Goal: Obtain resource: Obtain resource

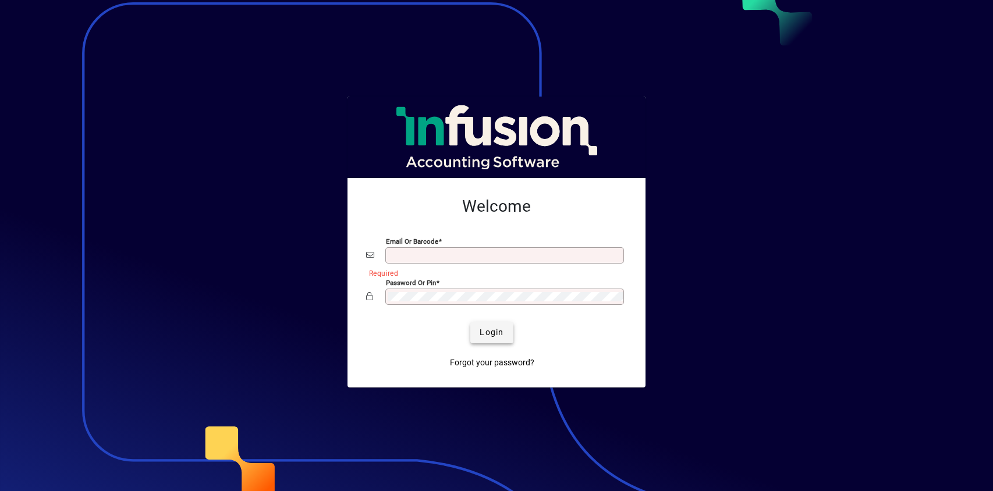
type input "**********"
click at [493, 330] on span "Login" at bounding box center [492, 333] width 24 height 12
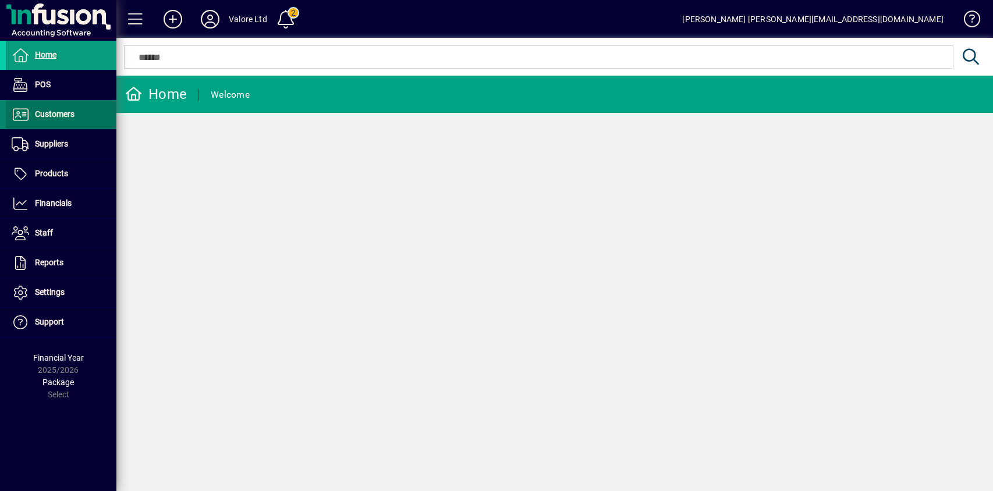
click at [55, 112] on span "Customers" at bounding box center [55, 113] width 40 height 9
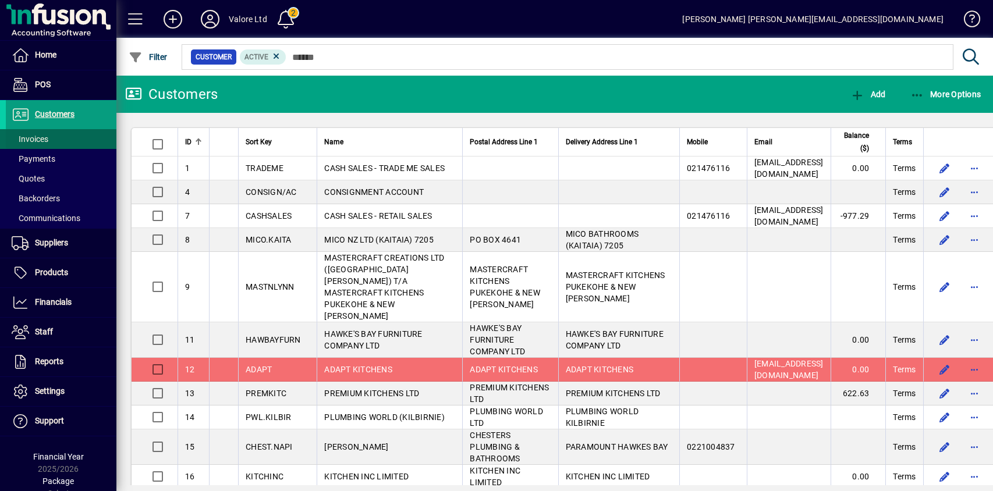
click at [33, 137] on span "Invoices" at bounding box center [30, 138] width 37 height 9
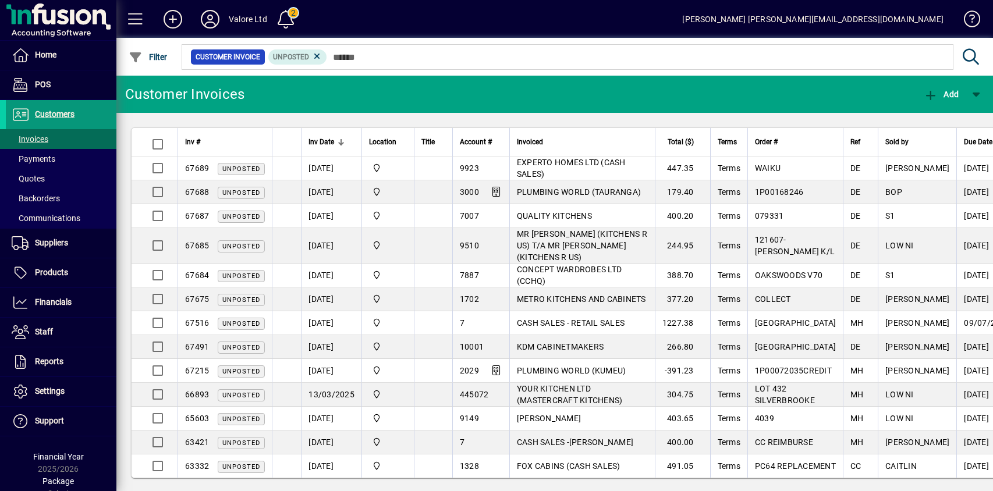
click at [55, 112] on span "Customers" at bounding box center [55, 113] width 40 height 9
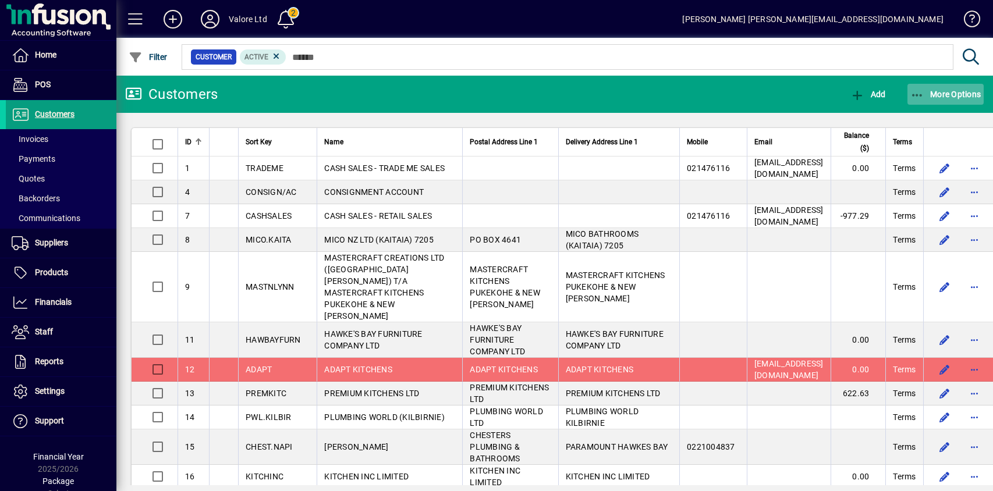
click at [939, 99] on span "button" at bounding box center [946, 94] width 77 height 28
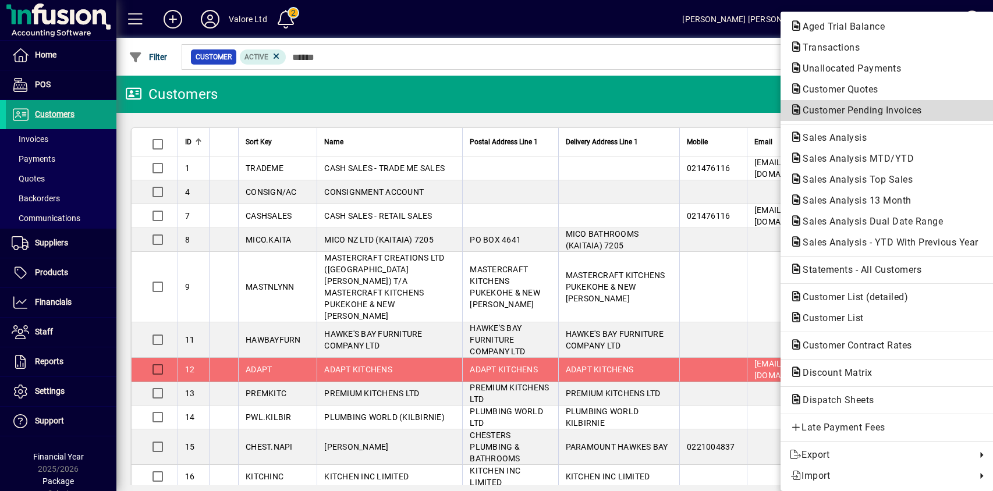
click at [836, 112] on span "Customer Pending Invoices" at bounding box center [859, 110] width 138 height 11
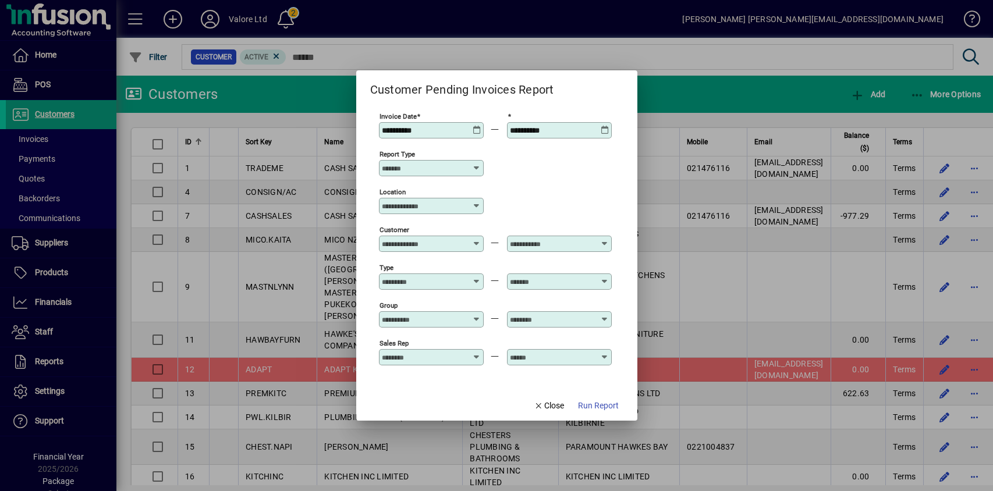
click at [477, 126] on icon at bounding box center [477, 126] width 9 height 0
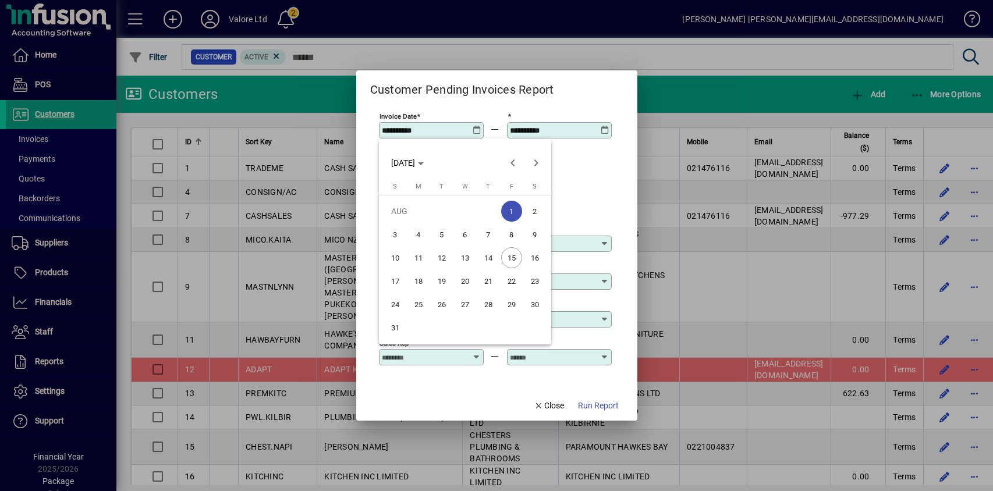
click at [424, 158] on span "[DATE]" at bounding box center [407, 162] width 33 height 9
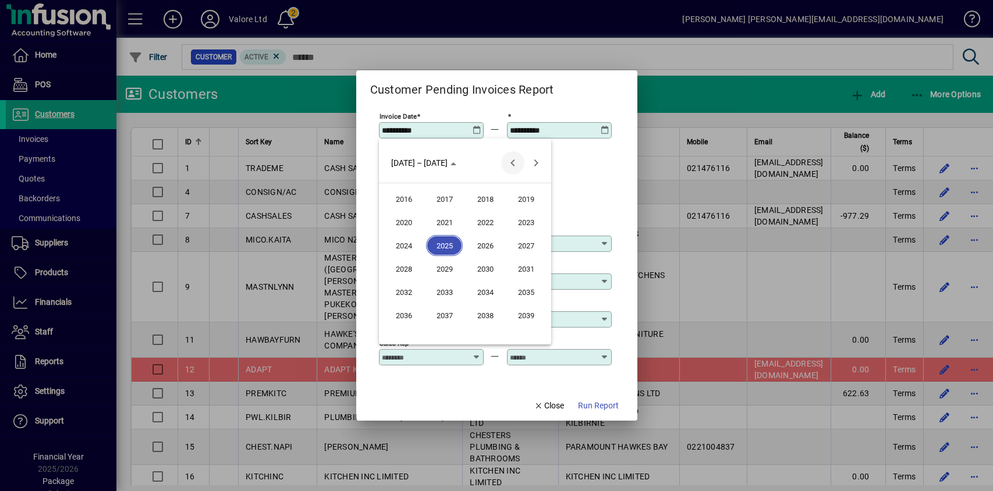
click at [511, 161] on span "Previous 24 years" at bounding box center [512, 162] width 23 height 23
click at [405, 246] on span "2000" at bounding box center [403, 245] width 37 height 21
click at [402, 225] on span "JAN" at bounding box center [403, 222] width 37 height 21
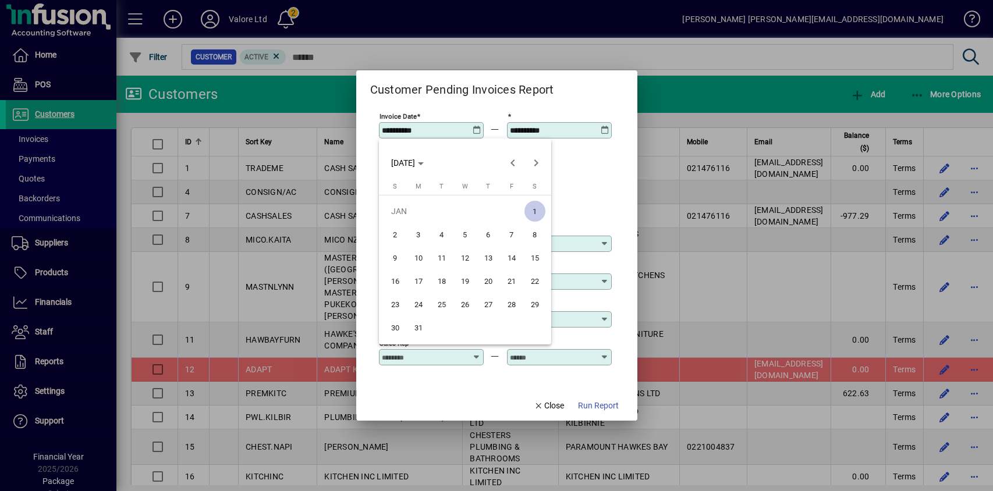
click at [536, 212] on span "1" at bounding box center [534, 211] width 21 height 21
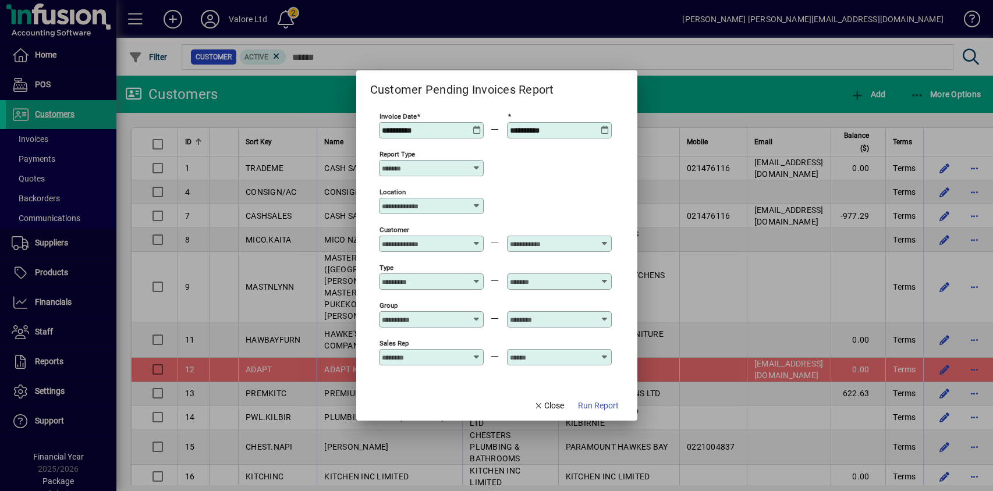
type input "**********"
click at [456, 165] on input "Report type" at bounding box center [427, 168] width 90 height 9
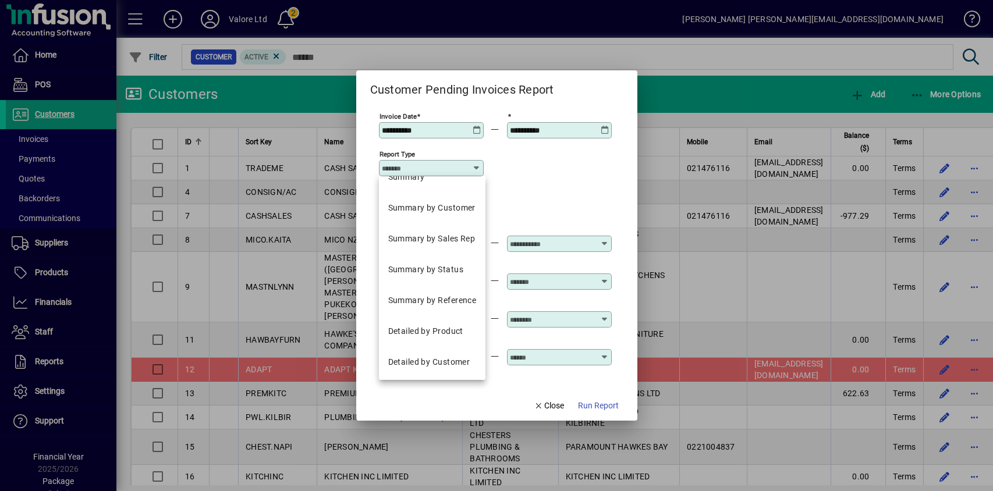
scroll to position [22, 0]
click at [414, 363] on div "Detailed by Customer" at bounding box center [429, 360] width 82 height 12
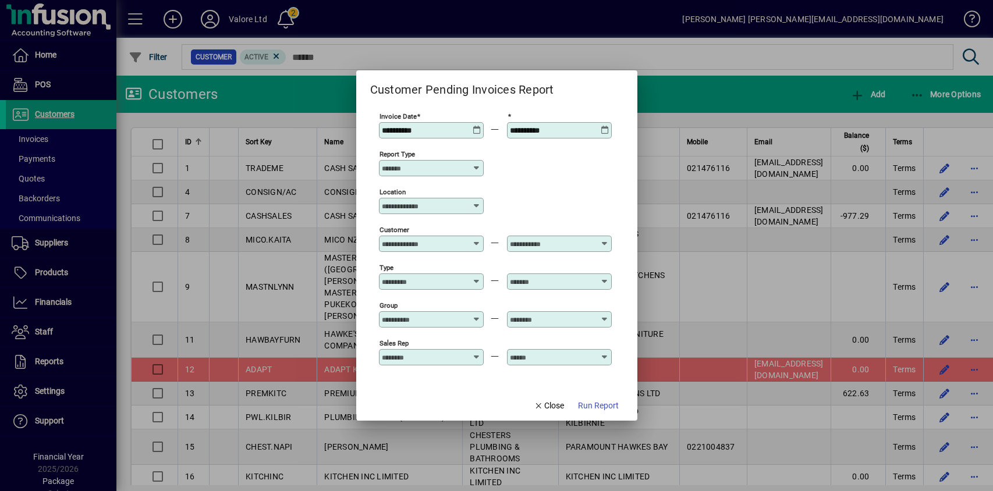
type input "**********"
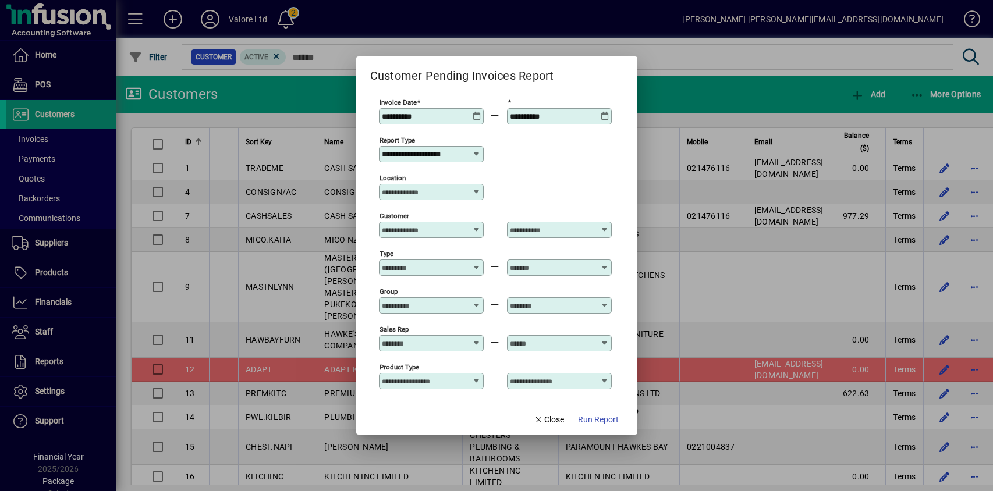
click at [594, 420] on span "Run Report" at bounding box center [598, 420] width 41 height 12
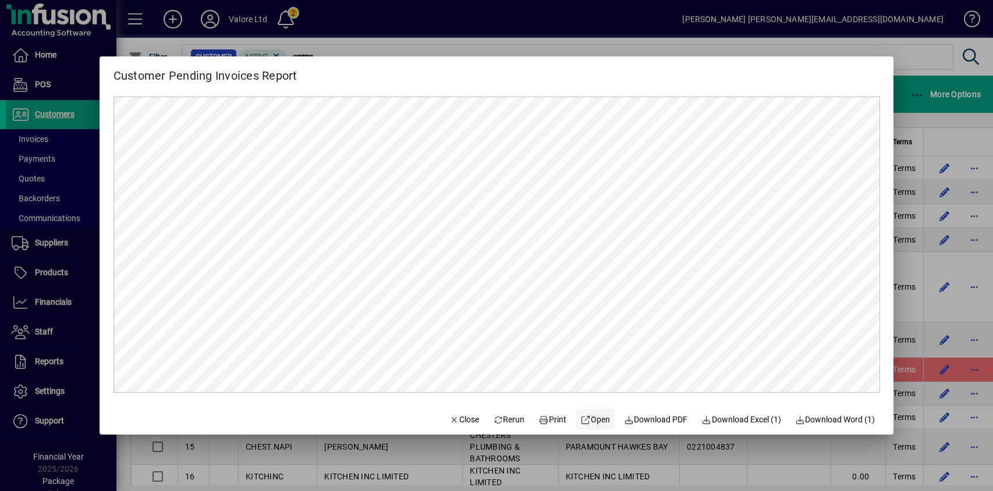
scroll to position [0, 0]
click at [457, 417] on span "Close" at bounding box center [464, 420] width 30 height 12
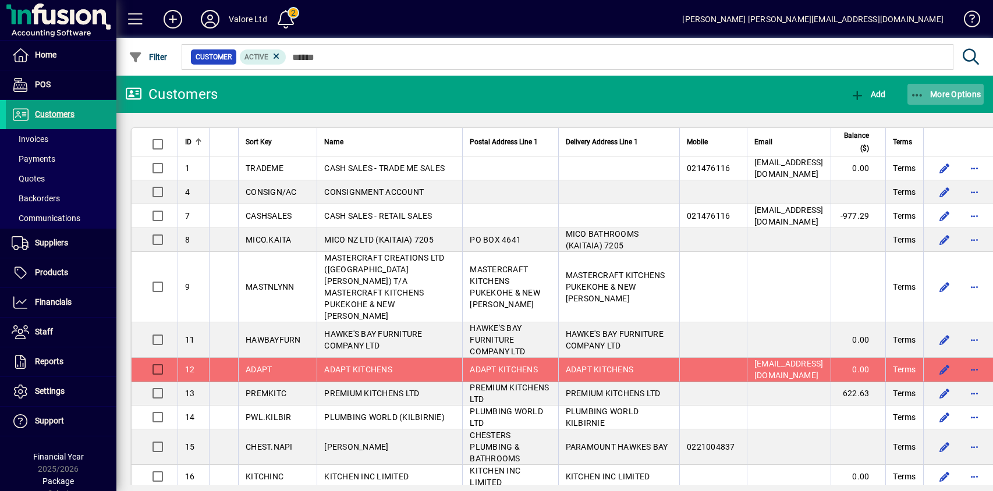
click at [935, 99] on span "button" at bounding box center [946, 94] width 77 height 28
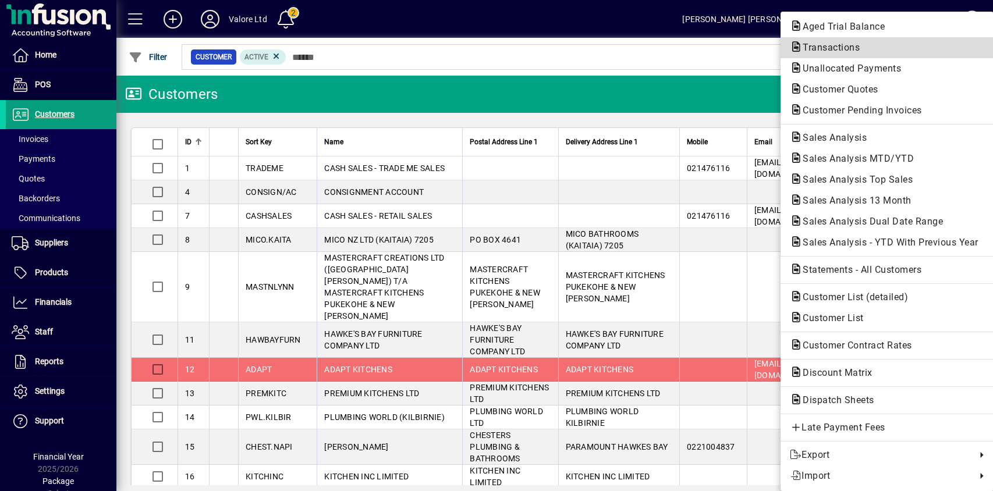
click at [839, 45] on span "Transactions" at bounding box center [828, 47] width 76 height 11
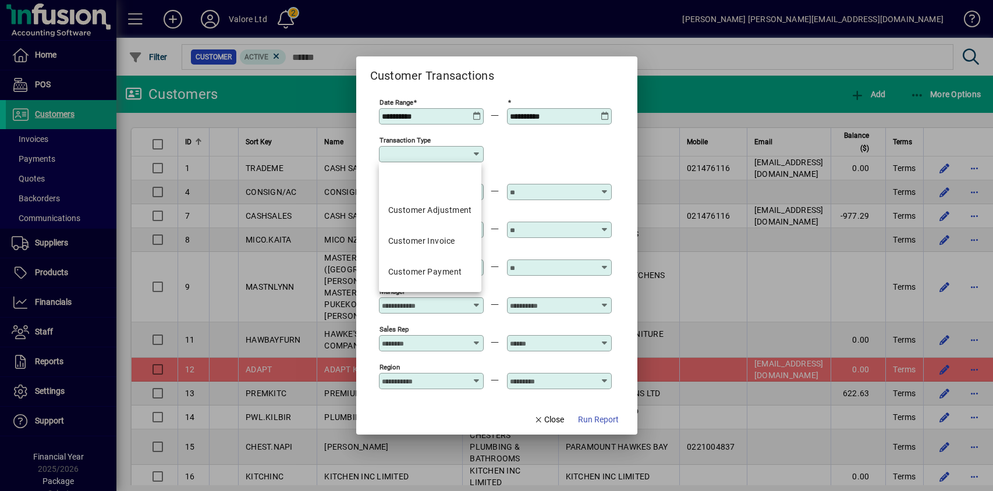
click at [428, 151] on input "Transaction Type" at bounding box center [427, 154] width 90 height 9
click at [421, 238] on div "Customer Invoice" at bounding box center [421, 241] width 67 height 12
type input "**********"
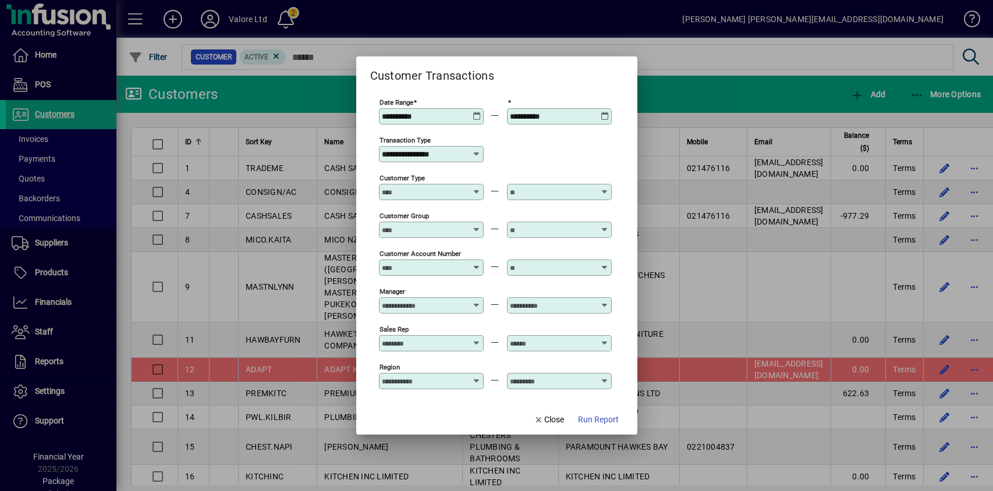
click at [480, 112] on icon at bounding box center [477, 112] width 9 height 0
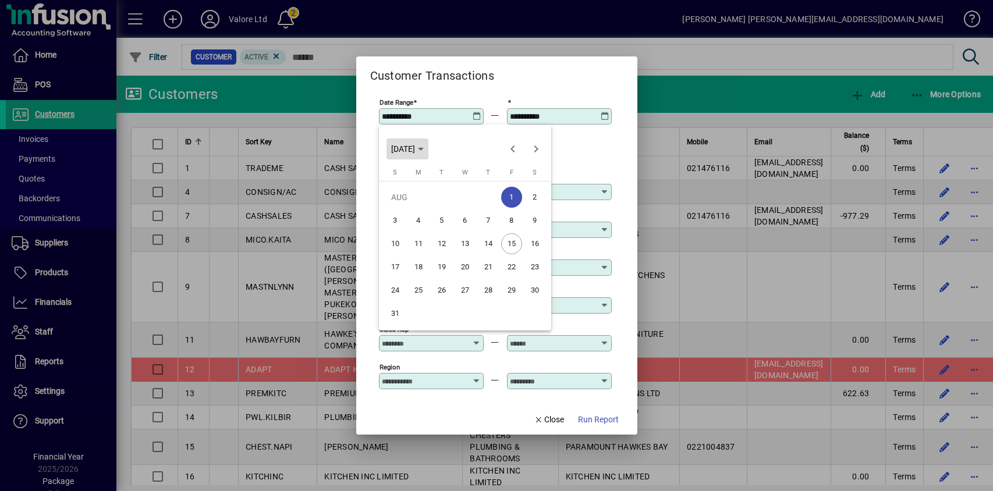
click at [415, 146] on span "[DATE]" at bounding box center [403, 148] width 24 height 9
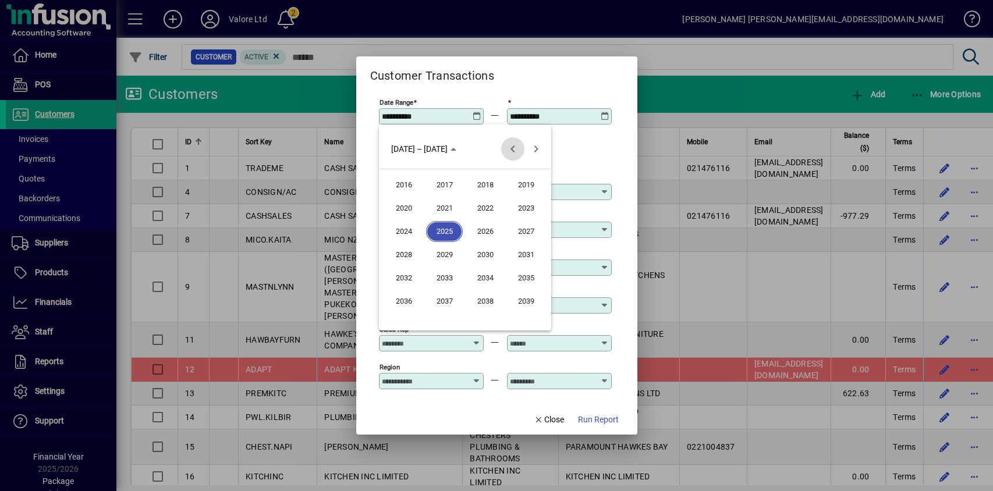
click at [513, 148] on span "Previous 24 years" at bounding box center [512, 148] width 23 height 23
click at [404, 229] on span "2000" at bounding box center [403, 231] width 37 height 21
click at [410, 208] on span "JAN" at bounding box center [403, 208] width 37 height 21
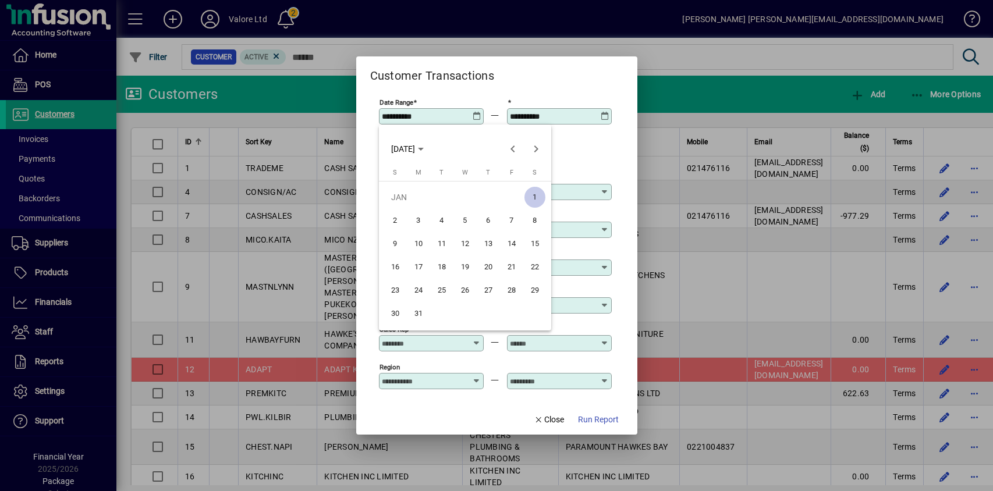
click at [534, 194] on span "1" at bounding box center [534, 197] width 21 height 21
type input "**********"
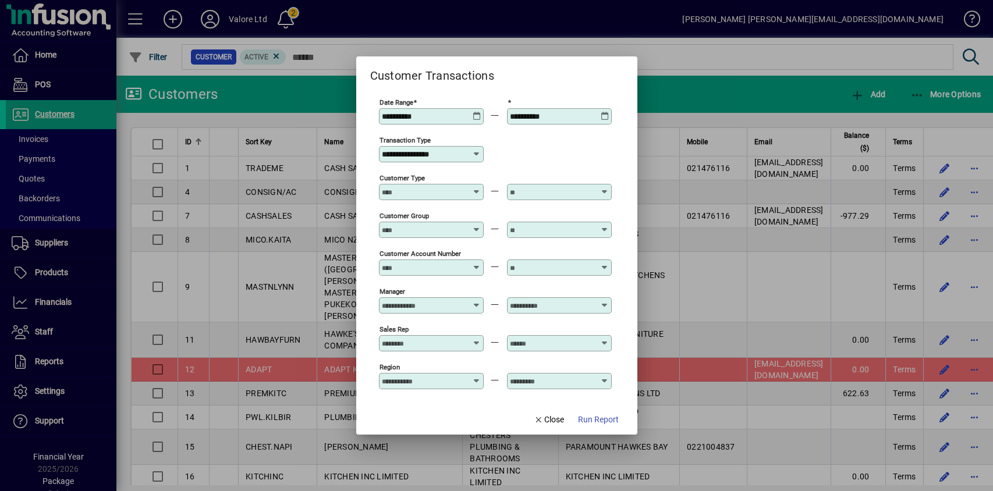
click at [595, 422] on span "Run Report" at bounding box center [598, 420] width 41 height 12
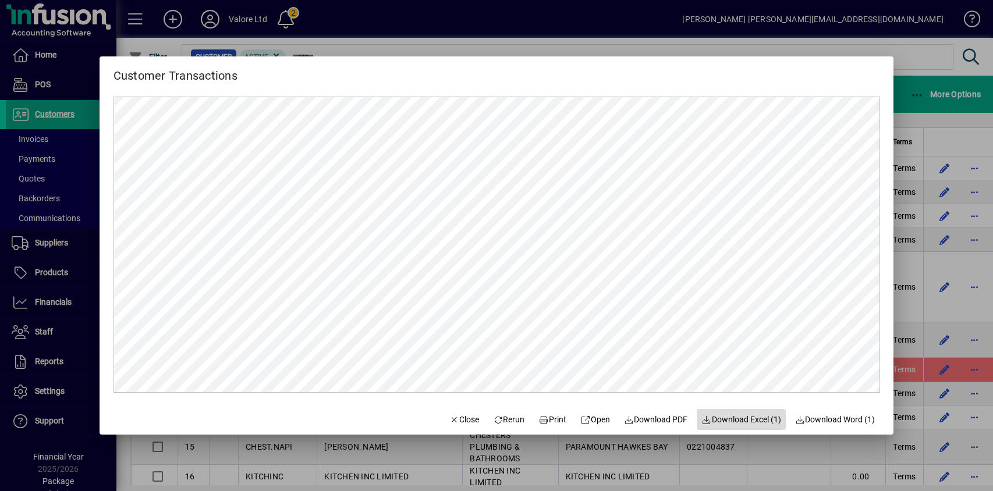
click at [752, 418] on span "Download Excel (1)" at bounding box center [741, 420] width 80 height 12
click at [460, 424] on span "Close" at bounding box center [464, 420] width 30 height 12
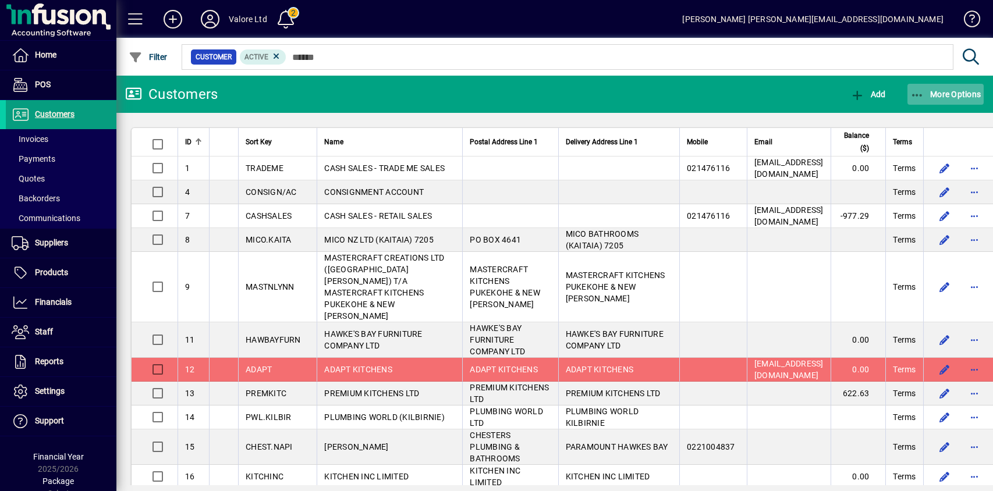
click at [956, 94] on span "More Options" at bounding box center [945, 94] width 71 height 9
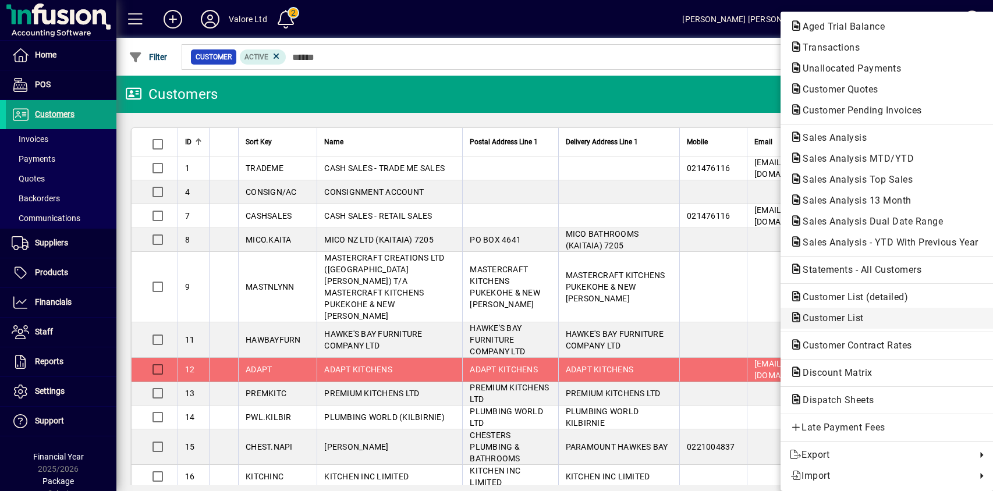
click at [825, 318] on span "Customer List" at bounding box center [830, 318] width 80 height 11
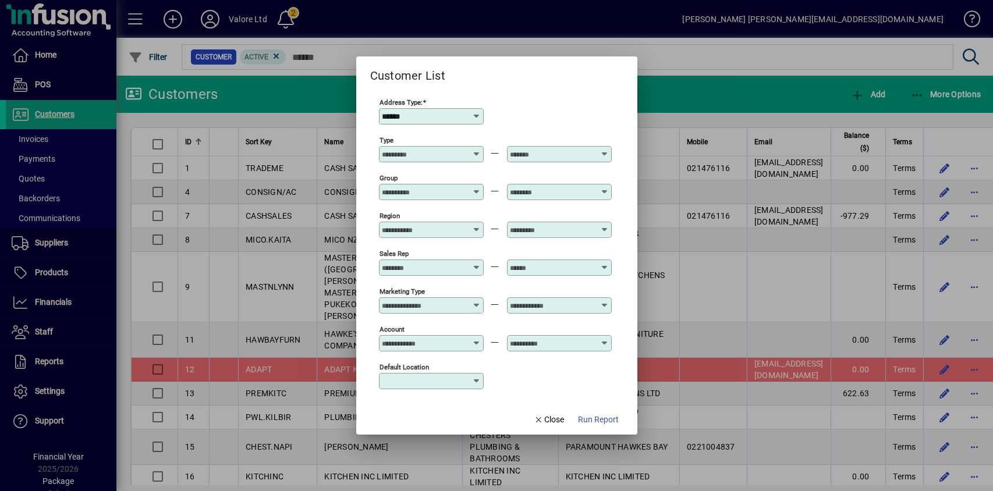
click at [474, 114] on icon at bounding box center [476, 116] width 9 height 9
click at [474, 115] on icon at bounding box center [476, 116] width 9 height 9
click at [546, 421] on span "Close" at bounding box center [549, 420] width 30 height 12
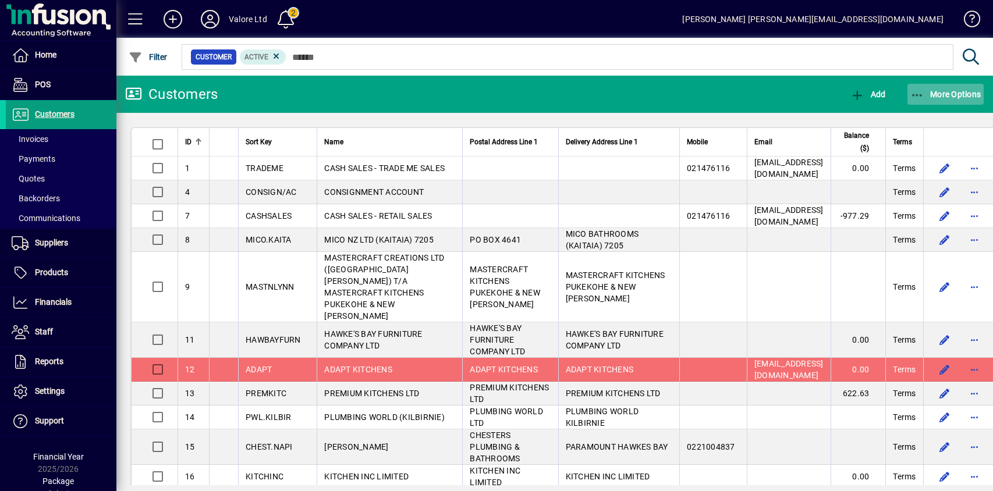
click at [962, 91] on span "More Options" at bounding box center [945, 94] width 71 height 9
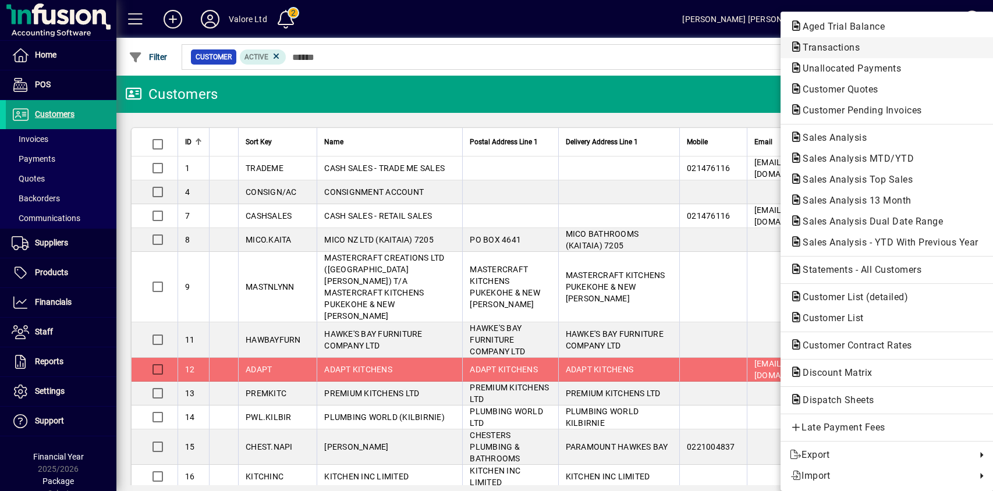
click at [835, 48] on span "Transactions" at bounding box center [828, 47] width 76 height 11
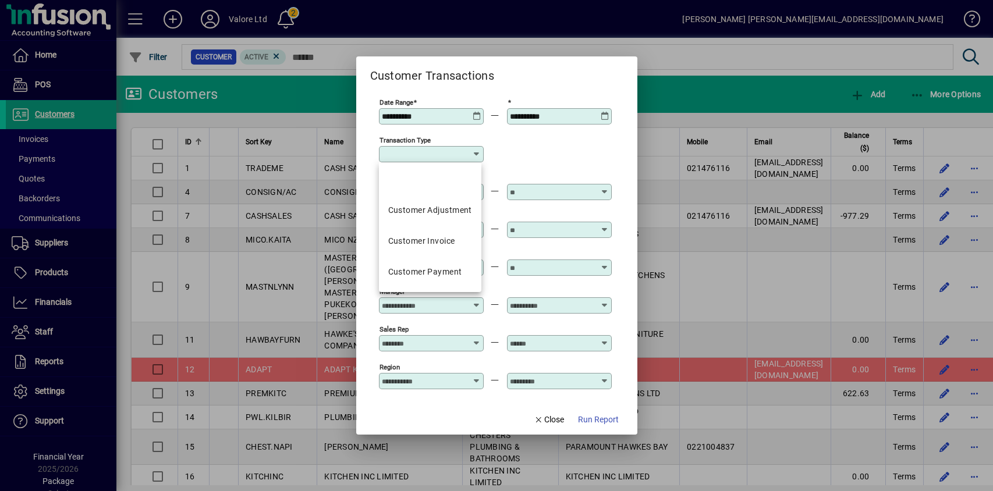
click at [470, 153] on input "Transaction Type" at bounding box center [427, 154] width 90 height 9
click at [430, 208] on div "Customer Adjustment" at bounding box center [430, 210] width 84 height 12
type input "**********"
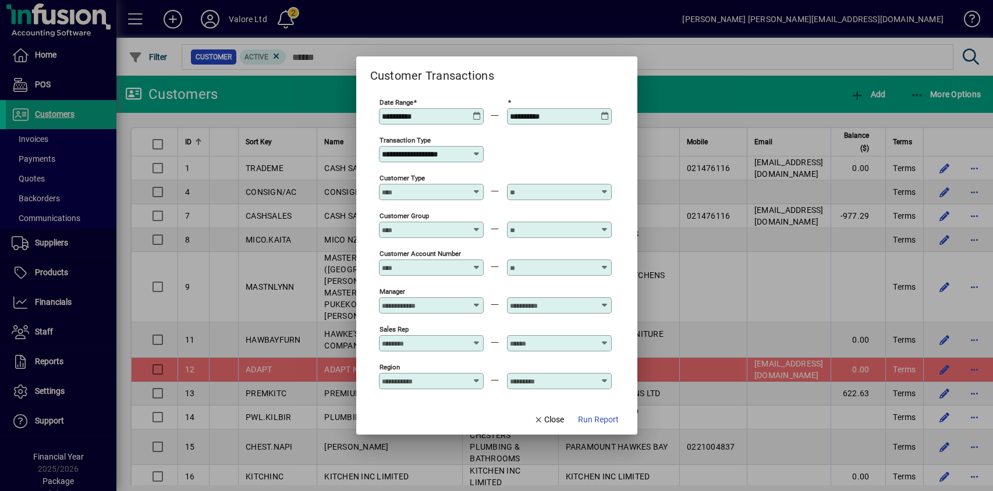
click at [477, 112] on icon at bounding box center [477, 112] width 9 height 0
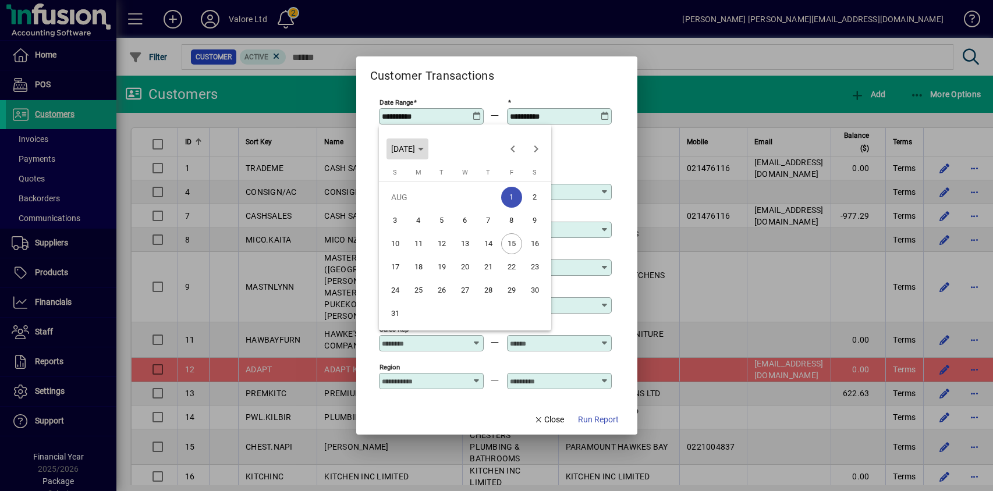
click at [424, 147] on span "[DATE]" at bounding box center [407, 148] width 33 height 9
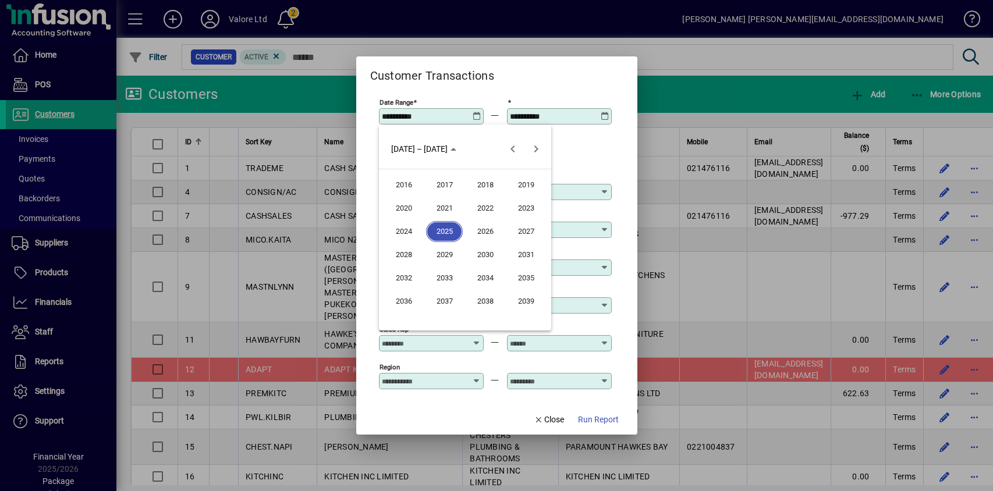
click at [404, 186] on span "2016" at bounding box center [403, 185] width 37 height 21
click at [402, 206] on span "JAN" at bounding box center [403, 208] width 37 height 21
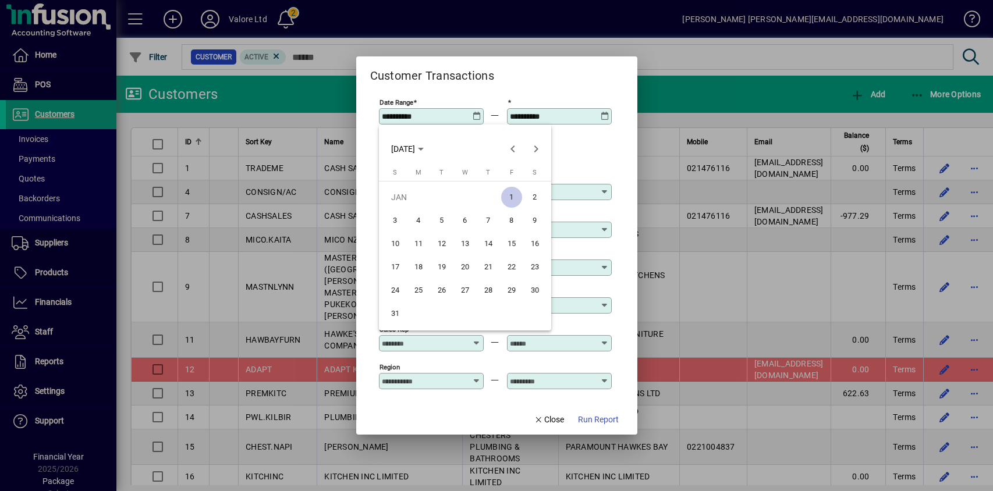
click at [512, 197] on span "1" at bounding box center [511, 197] width 21 height 21
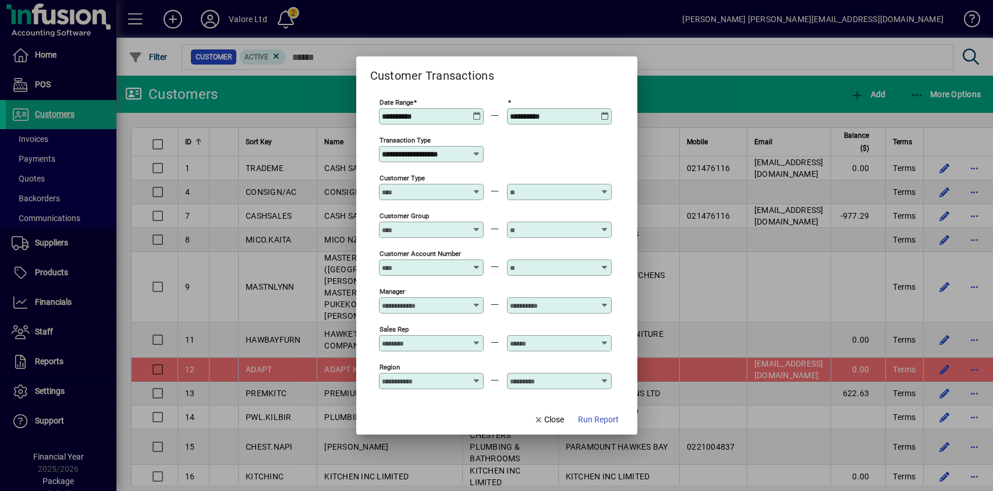
click at [478, 112] on icon at bounding box center [477, 112] width 9 height 0
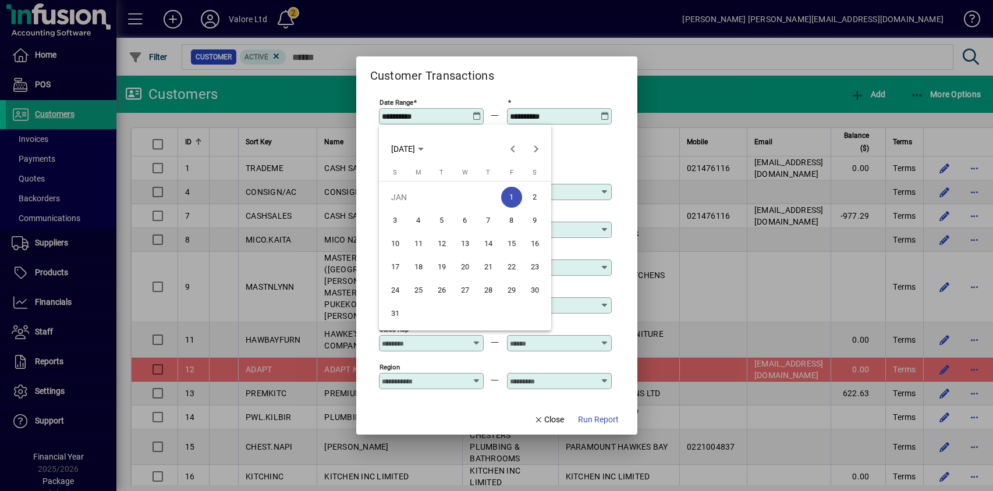
click at [477, 115] on div at bounding box center [496, 245] width 993 height 491
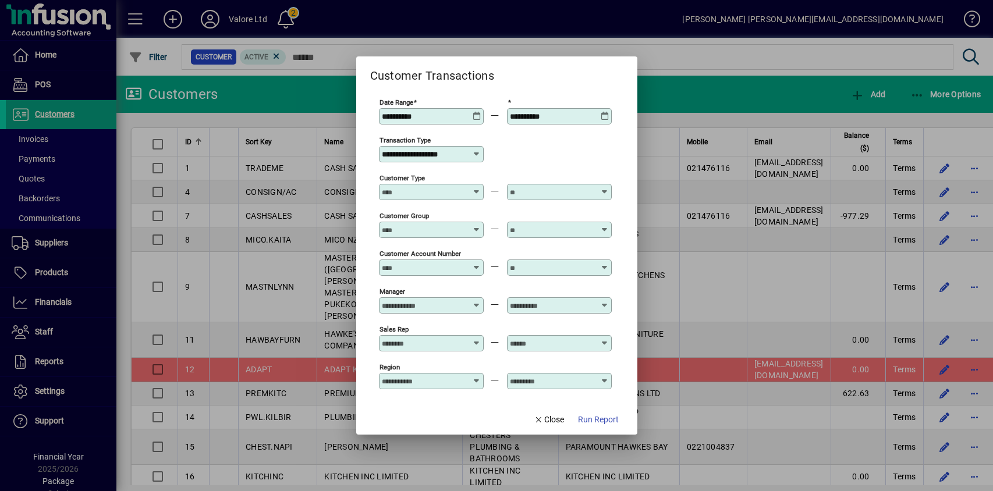
click at [455, 118] on input "**********" at bounding box center [424, 116] width 85 height 9
type input "**********"
click at [585, 423] on span "Run Report" at bounding box center [598, 420] width 41 height 12
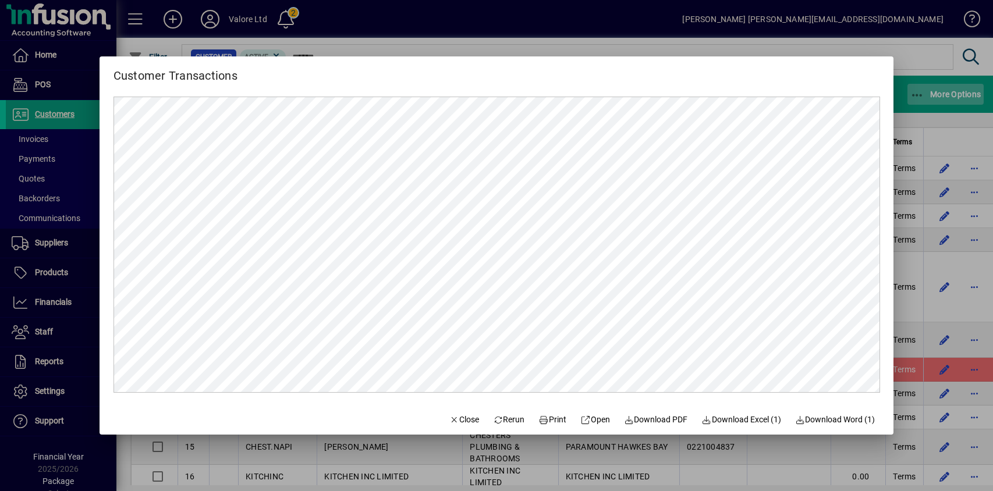
drag, startPoint x: 910, startPoint y: 63, endPoint x: 942, endPoint y: 94, distance: 44.1
click at [910, 64] on div at bounding box center [496, 245] width 993 height 491
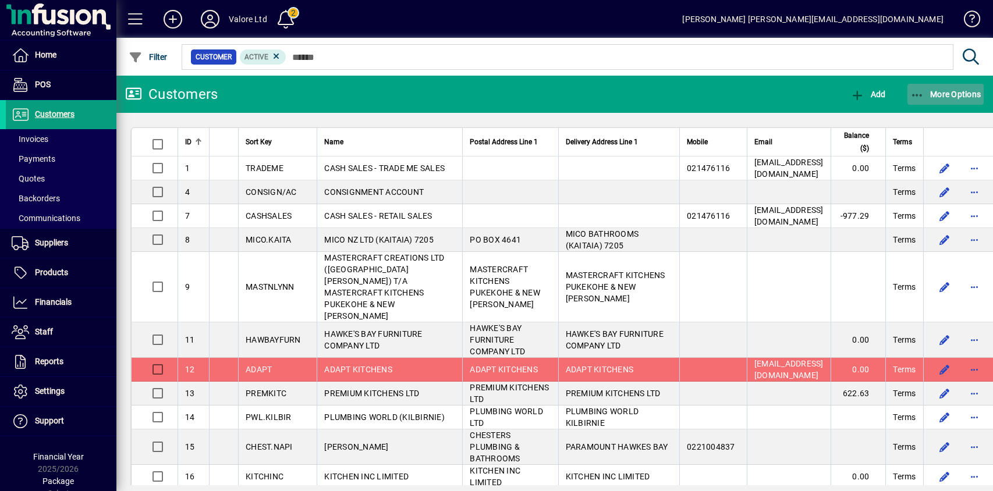
click at [939, 93] on span "More Options" at bounding box center [945, 94] width 71 height 9
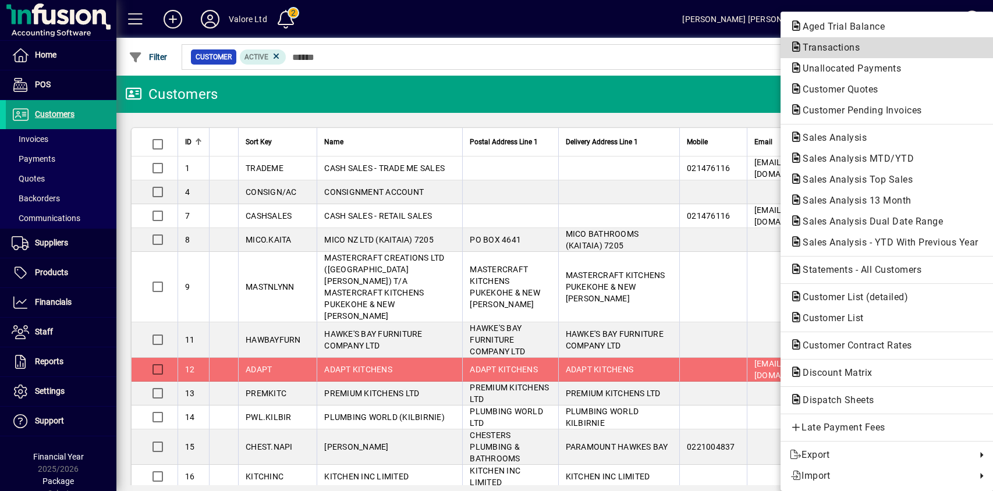
click at [839, 50] on span "Transactions" at bounding box center [828, 47] width 76 height 11
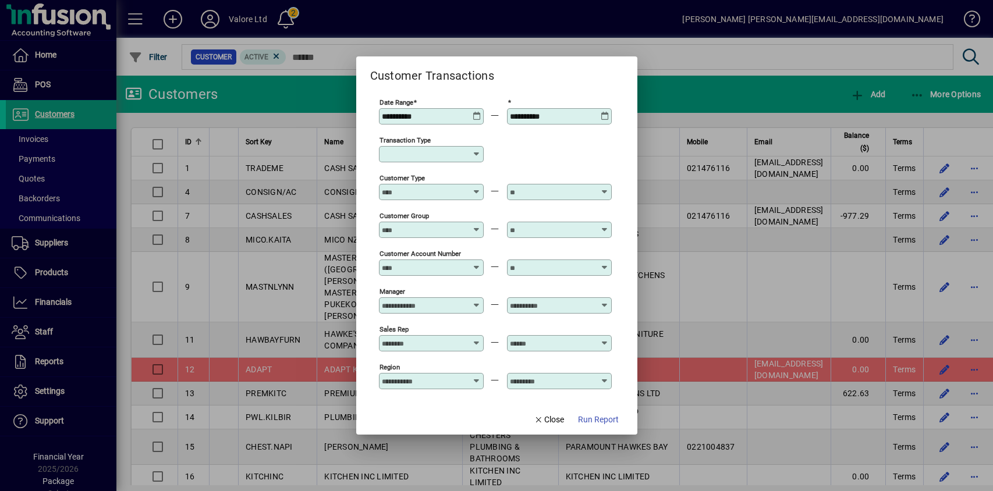
click at [471, 156] on input "Transaction Type" at bounding box center [427, 154] width 90 height 9
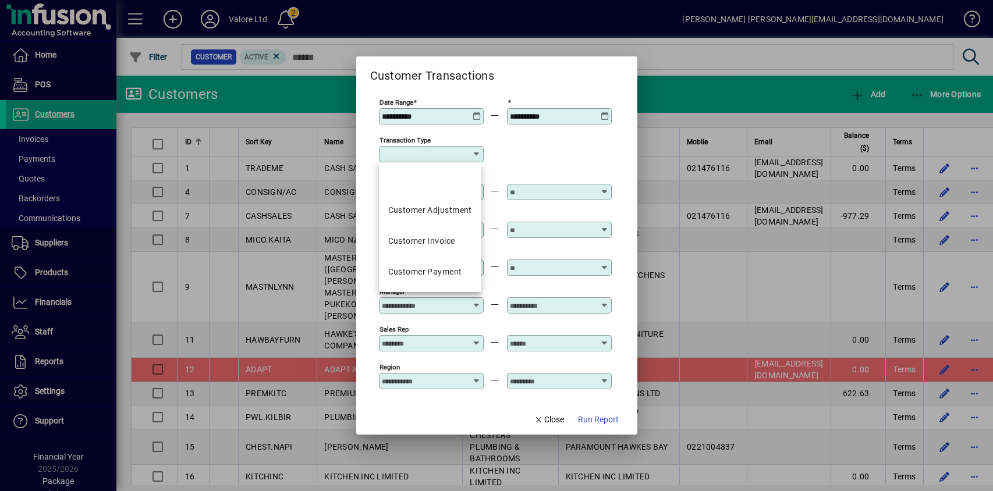
click at [412, 272] on div "Customer Payment" at bounding box center [425, 272] width 74 height 12
type input "**********"
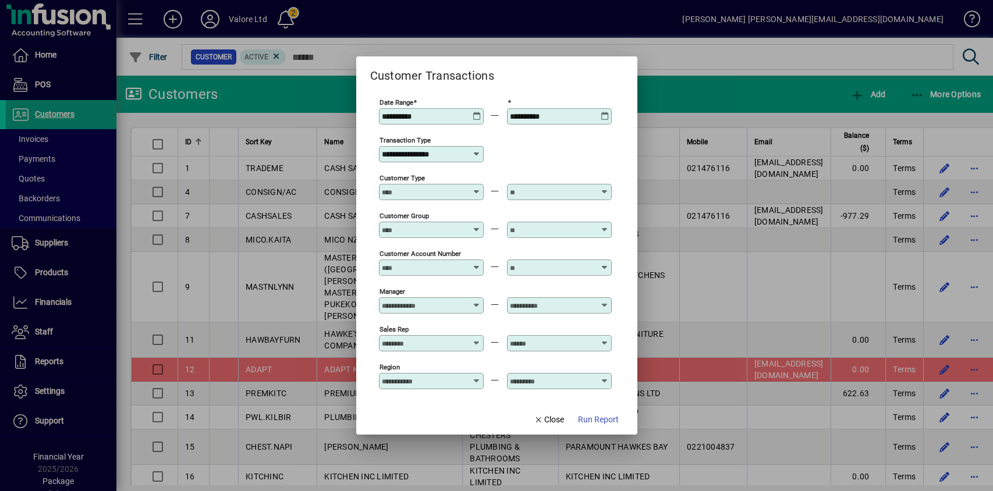
click at [476, 112] on icon at bounding box center [477, 112] width 9 height 0
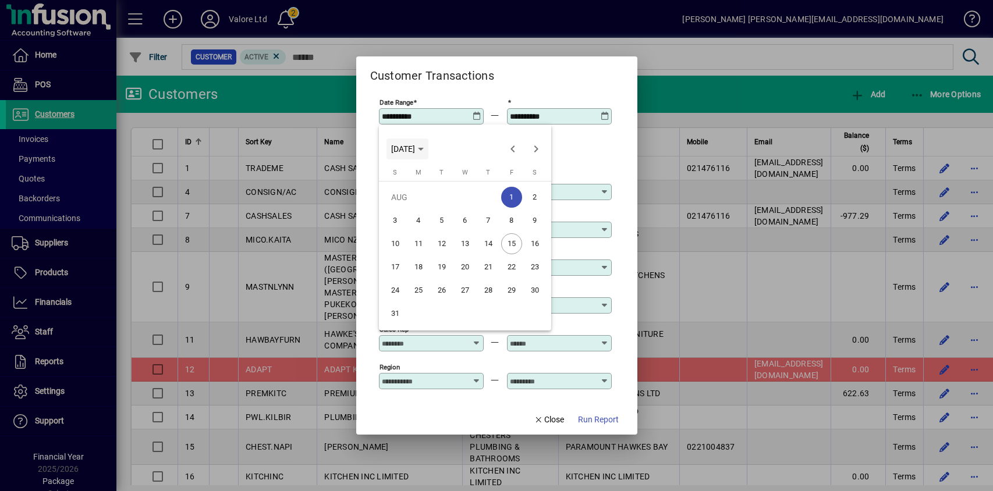
click at [424, 150] on icon "Choose month and year" at bounding box center [421, 149] width 6 height 3
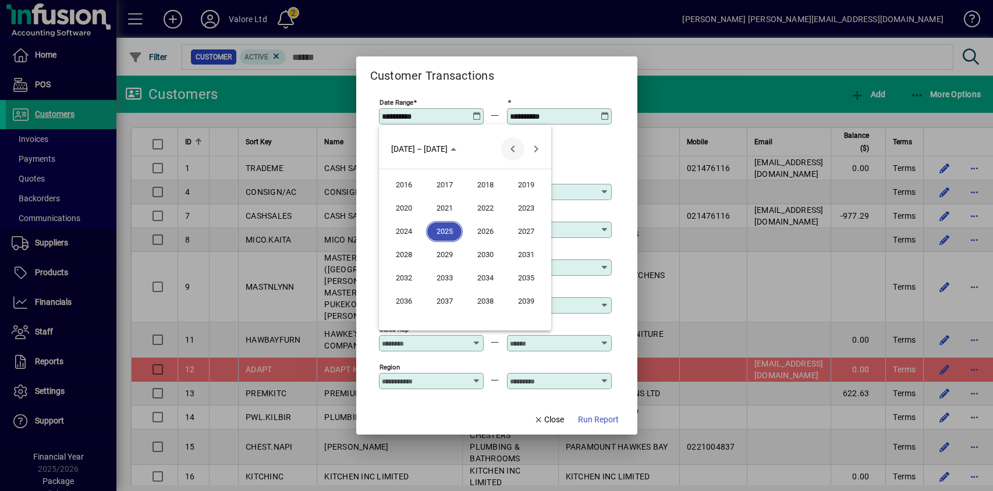
click at [520, 146] on span "Previous 24 years" at bounding box center [512, 148] width 23 height 23
click at [407, 231] on span "2000" at bounding box center [403, 231] width 37 height 21
click at [405, 211] on span "JAN" at bounding box center [403, 208] width 37 height 21
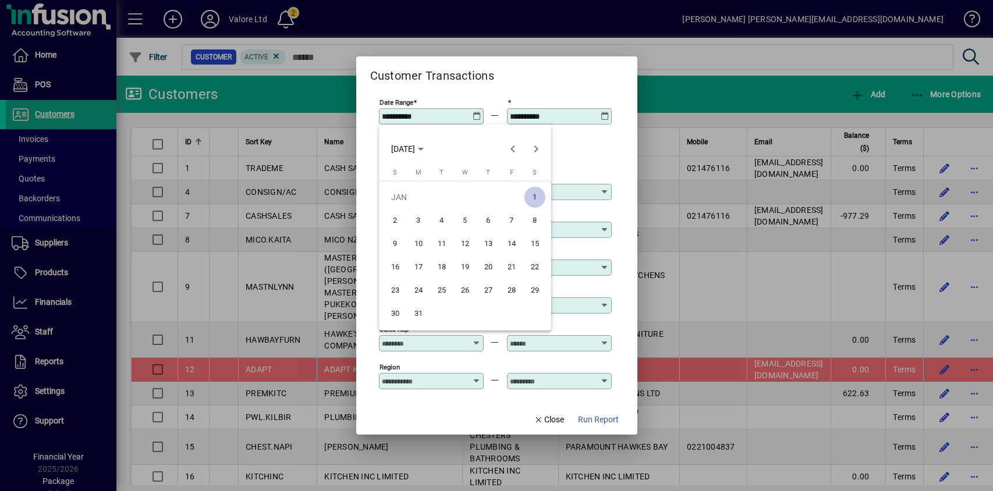
click at [535, 193] on span "1" at bounding box center [534, 197] width 21 height 21
type input "**********"
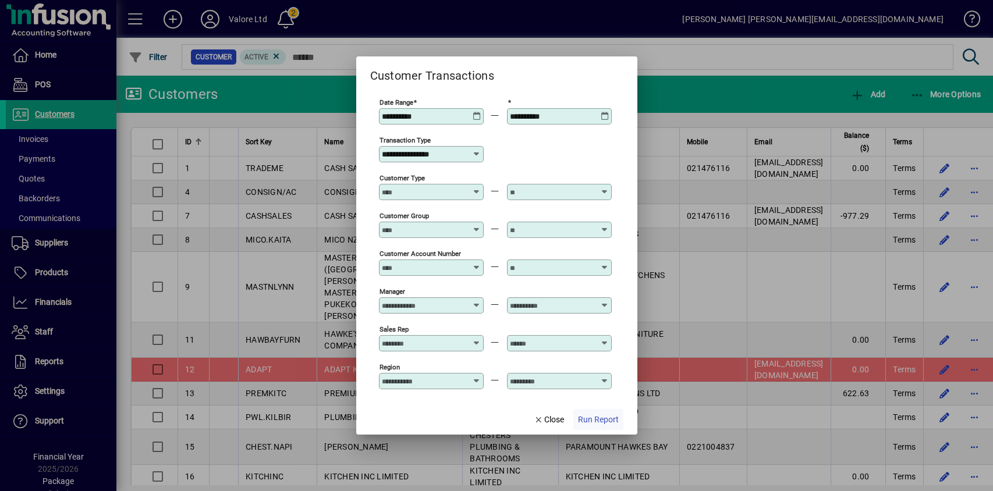
click at [596, 420] on span "Run Report" at bounding box center [598, 420] width 41 height 12
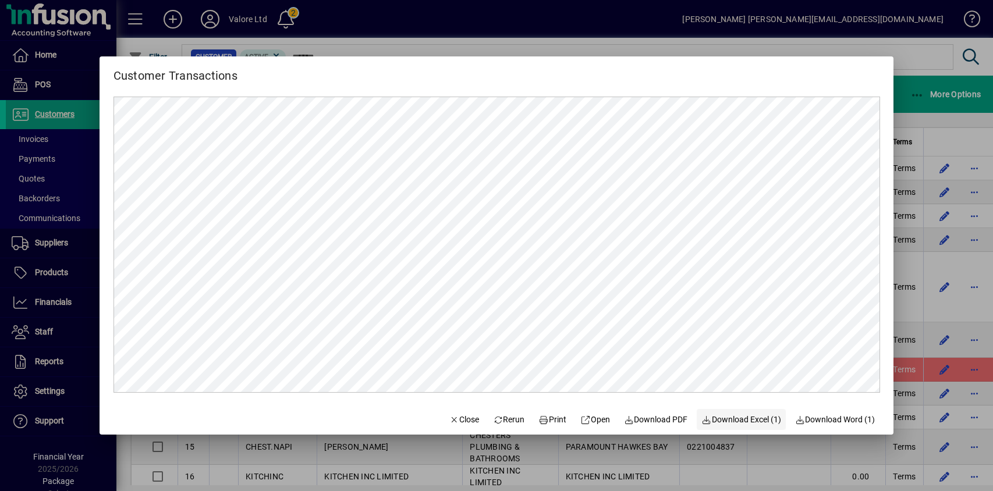
click at [745, 417] on span "Download Excel (1)" at bounding box center [741, 420] width 80 height 12
click at [910, 72] on div at bounding box center [496, 245] width 993 height 491
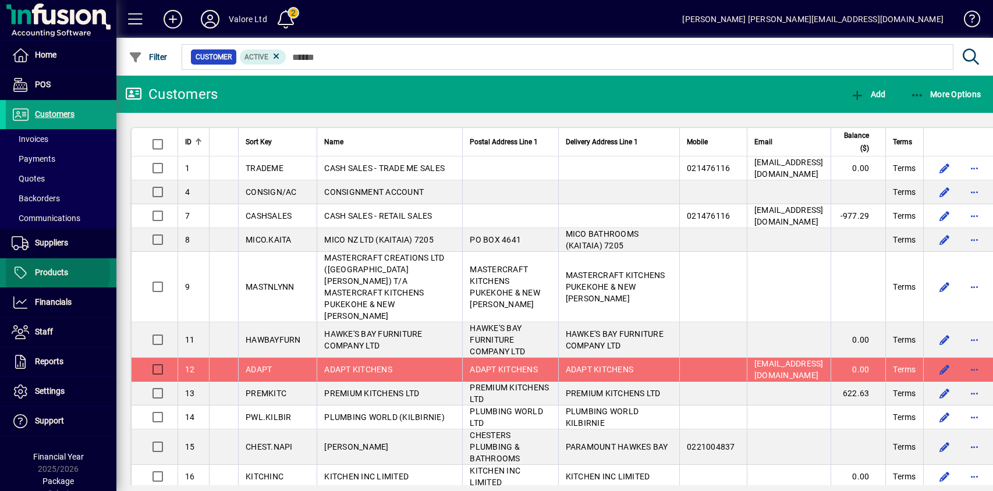
click at [51, 272] on span "Products" at bounding box center [51, 272] width 33 height 9
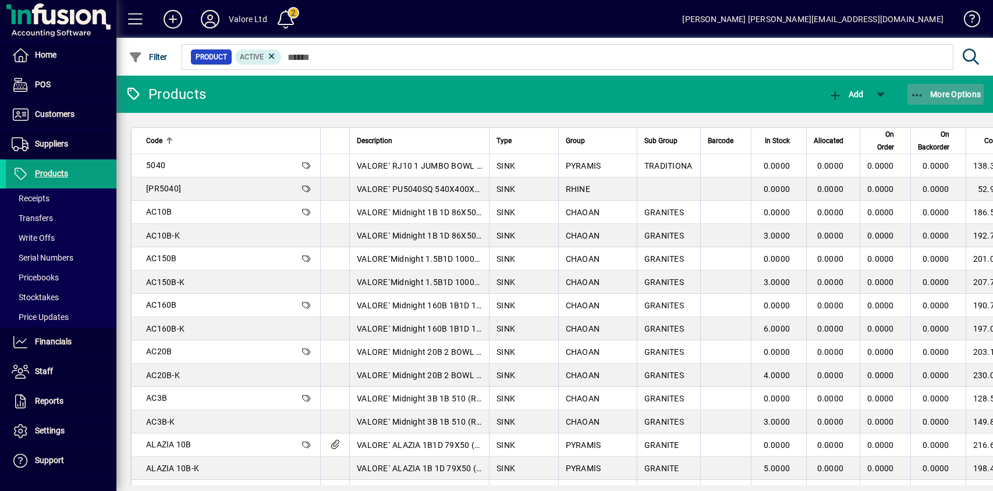
click at [955, 96] on span "More Options" at bounding box center [945, 94] width 71 height 9
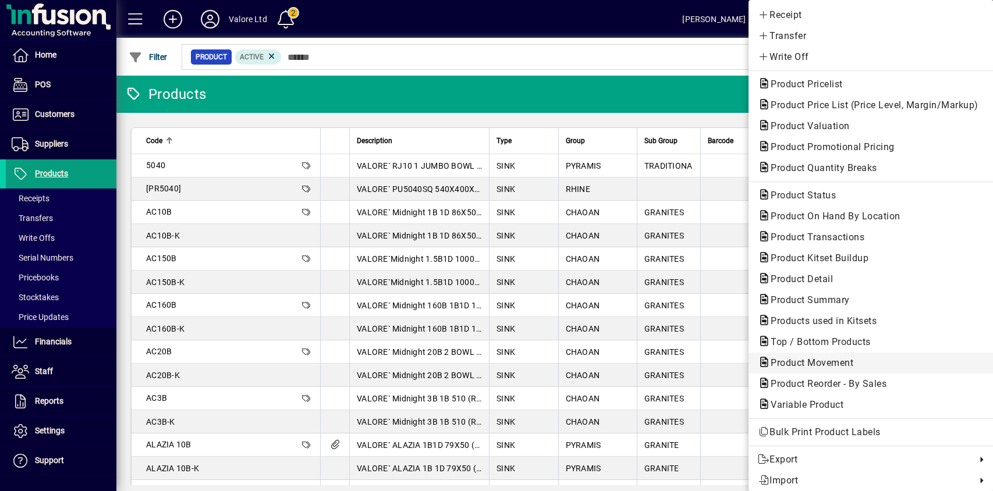
click at [774, 365] on span "Product Movement" at bounding box center [808, 362] width 101 height 11
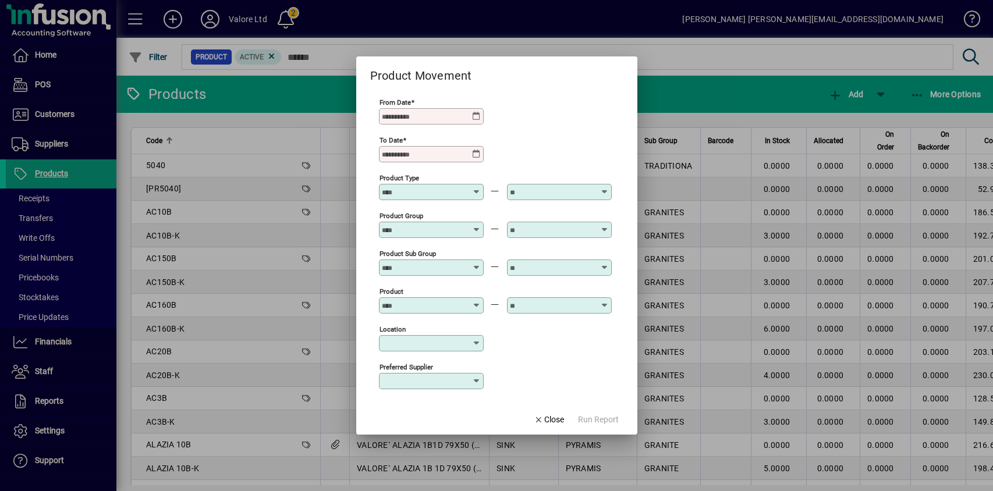
click at [848, 208] on div at bounding box center [496, 245] width 993 height 491
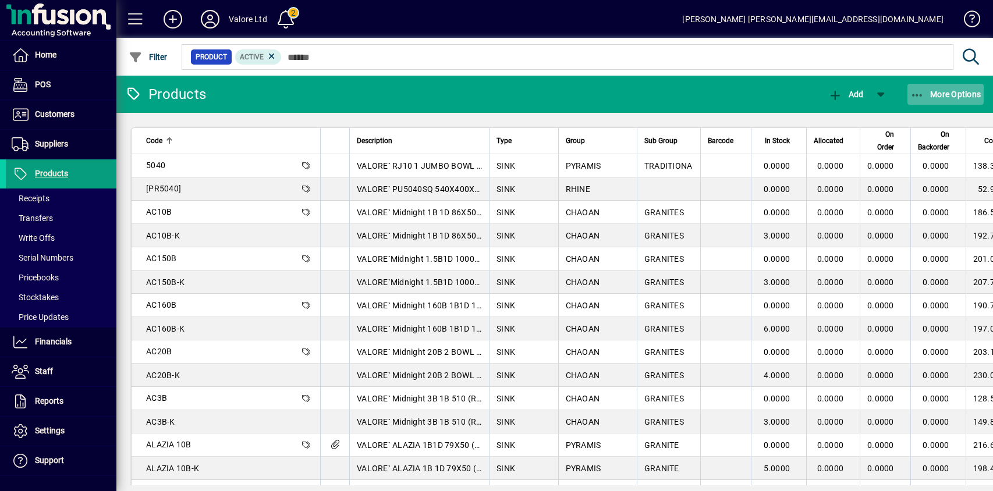
click at [929, 86] on span "button" at bounding box center [946, 94] width 77 height 28
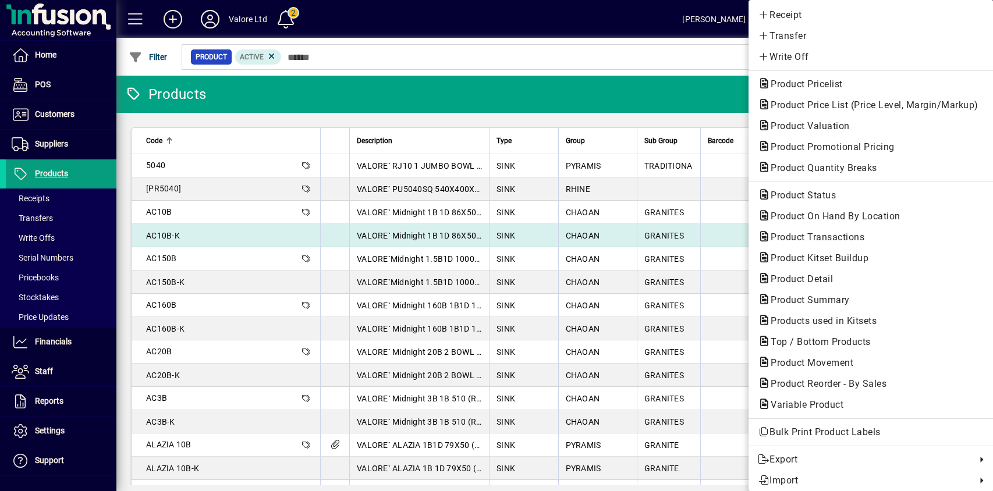
click at [800, 232] on span "Product Transactions" at bounding box center [814, 237] width 112 height 11
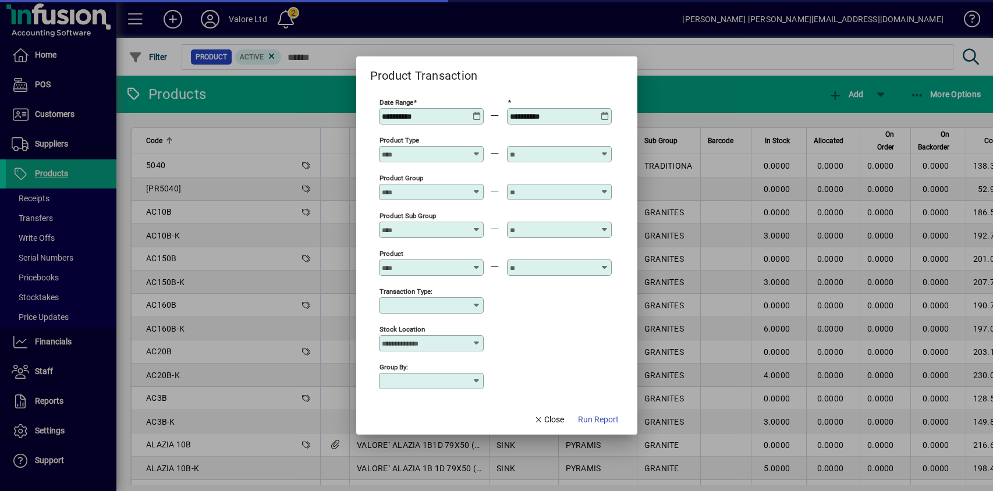
type input "**********"
click at [473, 306] on icon at bounding box center [476, 305] width 9 height 9
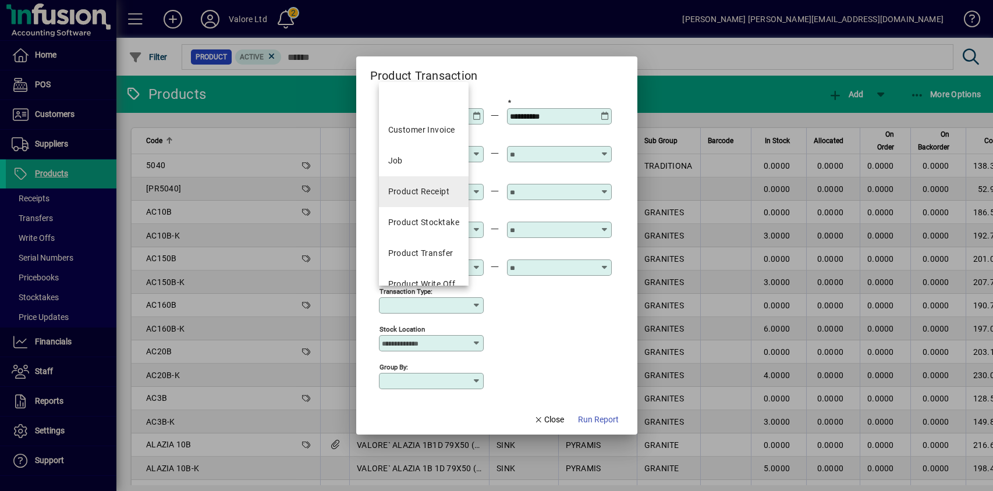
click at [404, 188] on div "Product Receipt" at bounding box center [419, 192] width 62 height 12
type input "**********"
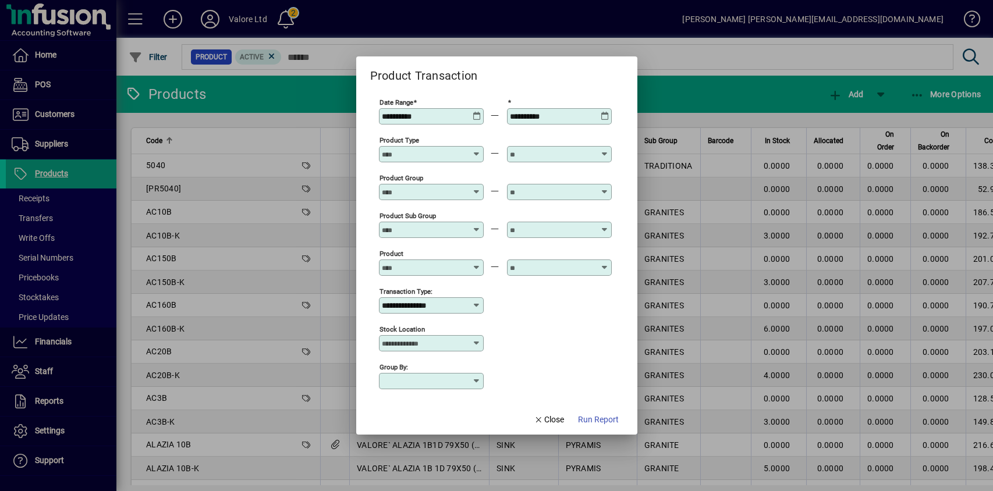
click at [477, 112] on icon at bounding box center [477, 112] width 9 height 0
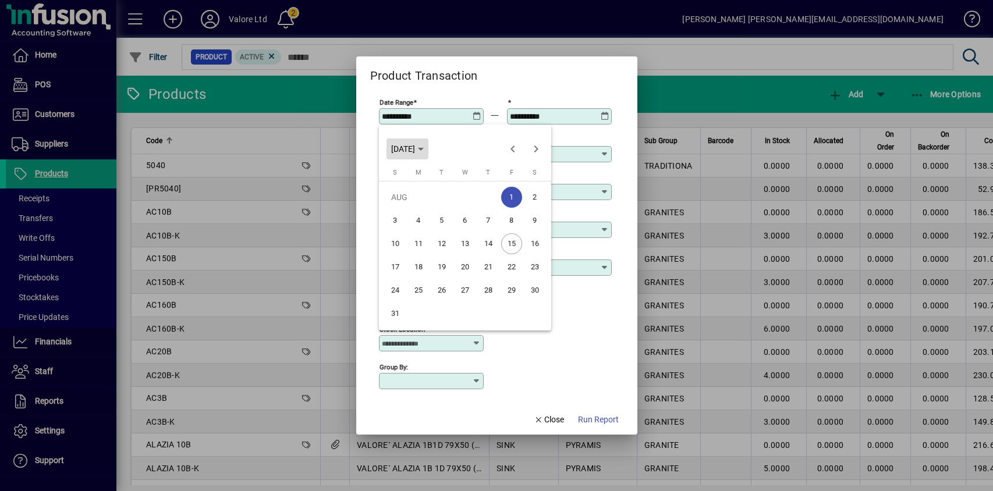
click at [415, 150] on span "[DATE]" at bounding box center [403, 148] width 24 height 9
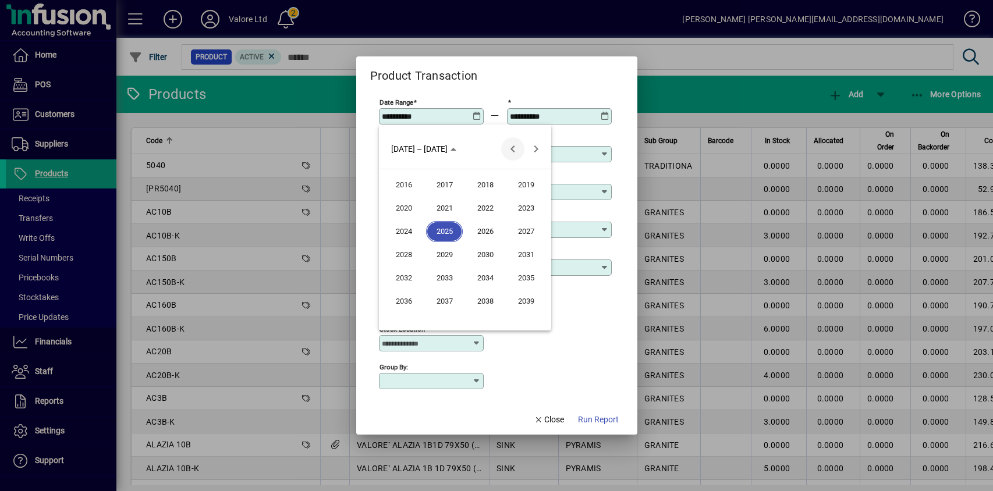
click at [510, 147] on span "Previous 24 years" at bounding box center [512, 148] width 23 height 23
click at [402, 232] on span "2000" at bounding box center [403, 231] width 37 height 21
click at [403, 209] on span "JAN" at bounding box center [403, 208] width 37 height 21
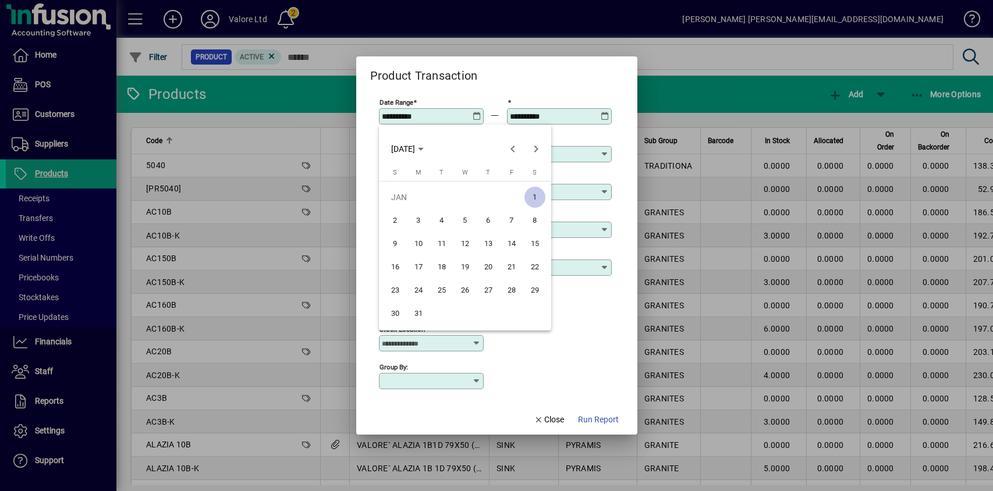
click at [536, 196] on span "1" at bounding box center [534, 197] width 21 height 21
type input "**********"
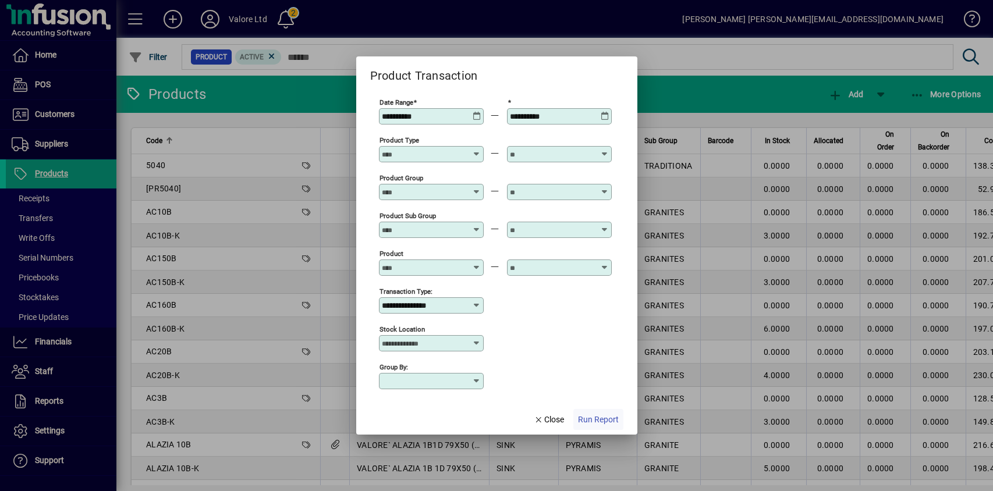
click at [593, 417] on span "Run Report" at bounding box center [598, 420] width 41 height 12
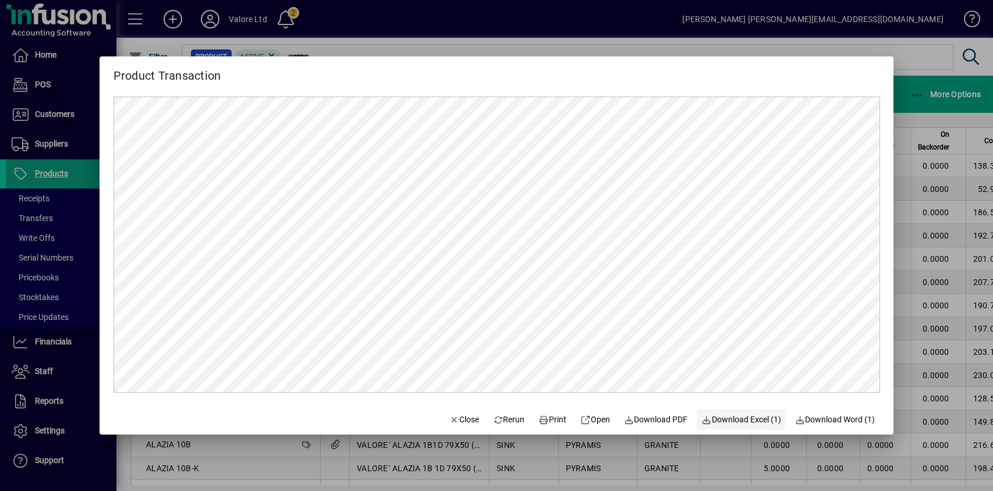
click at [735, 419] on span "Download Excel (1)" at bounding box center [741, 420] width 80 height 12
click at [914, 108] on div at bounding box center [496, 245] width 993 height 491
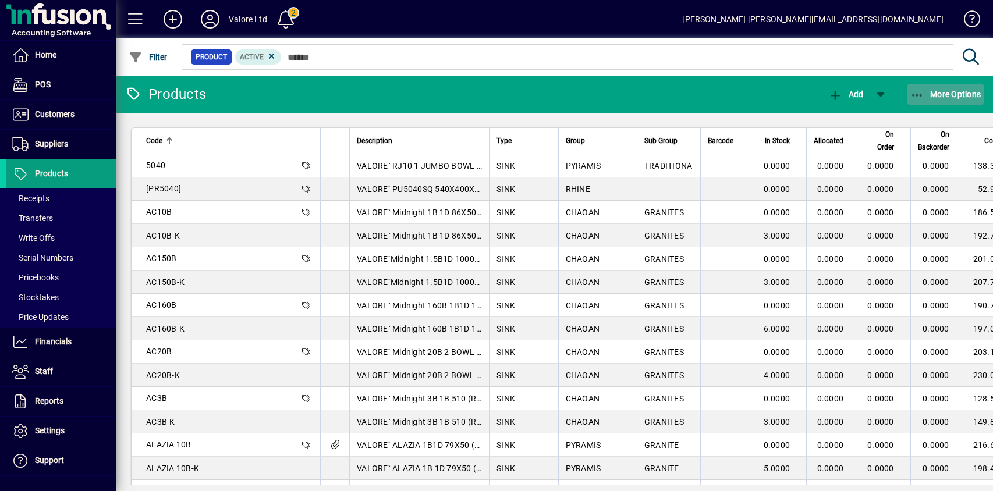
click at [934, 93] on span "More Options" at bounding box center [945, 94] width 71 height 9
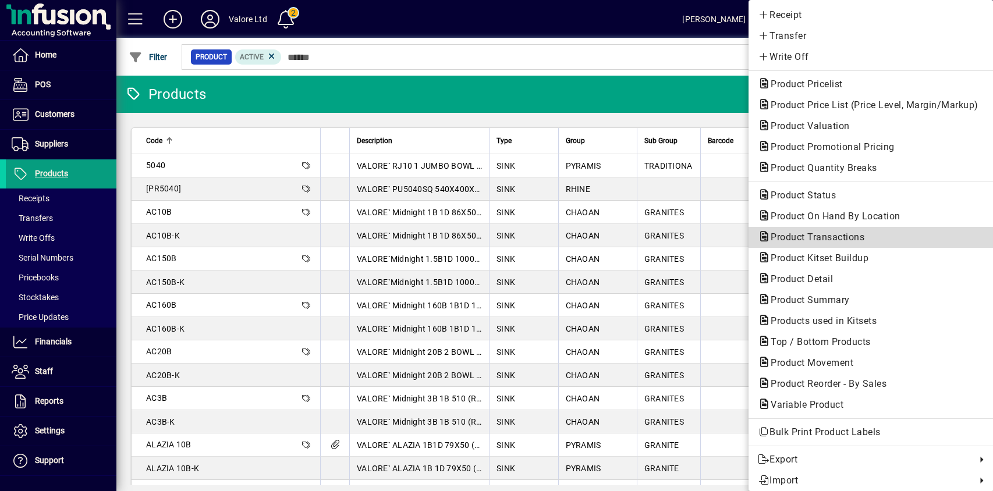
click at [835, 233] on span "Product Transactions" at bounding box center [814, 237] width 112 height 11
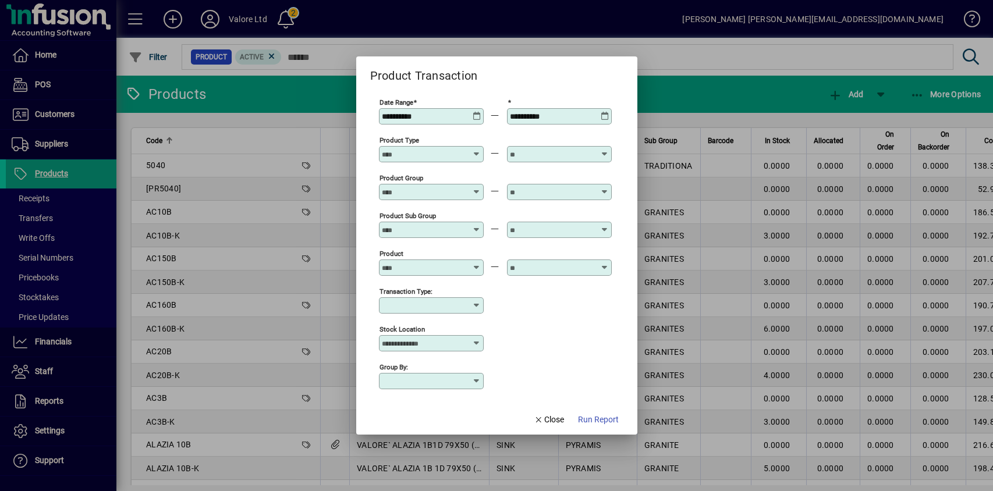
type input "**********"
click at [472, 305] on icon at bounding box center [476, 305] width 9 height 9
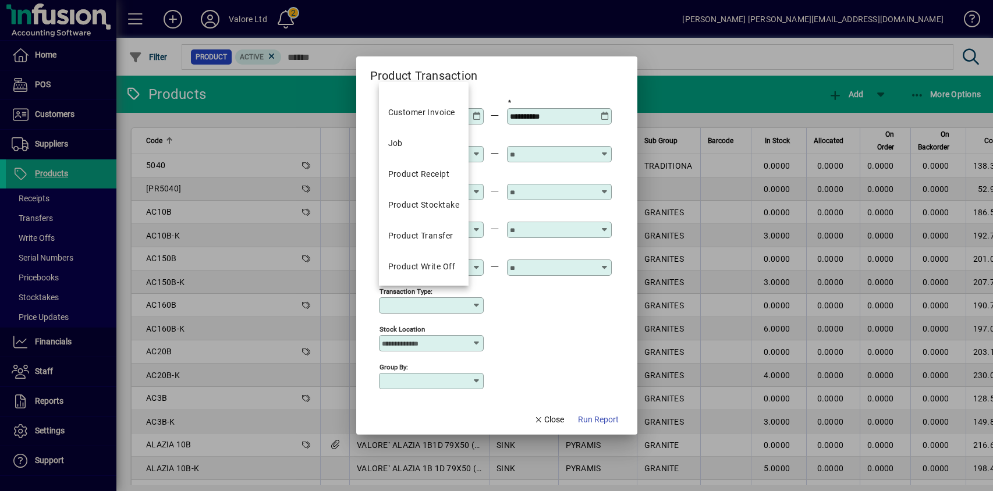
scroll to position [19, 0]
click at [442, 234] on div "Product Transfer" at bounding box center [420, 235] width 65 height 12
type input "**********"
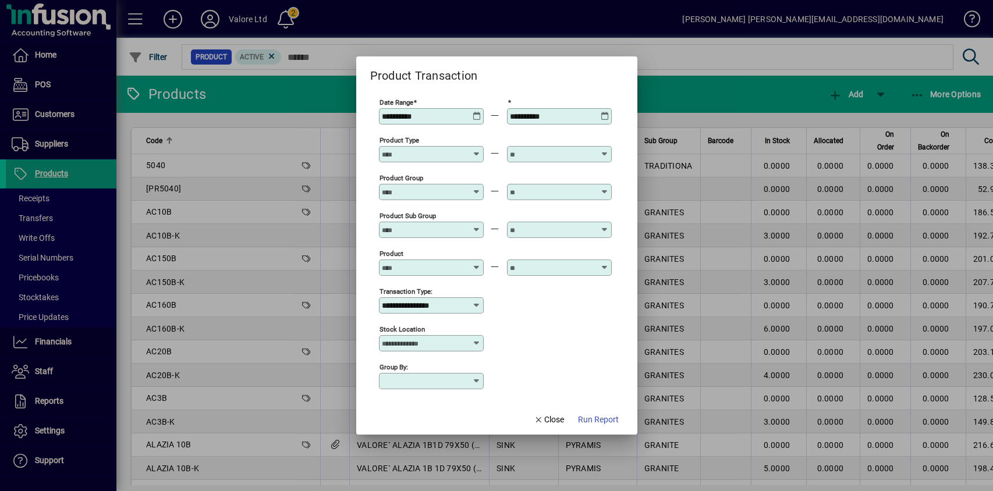
click at [474, 112] on icon at bounding box center [477, 112] width 9 height 0
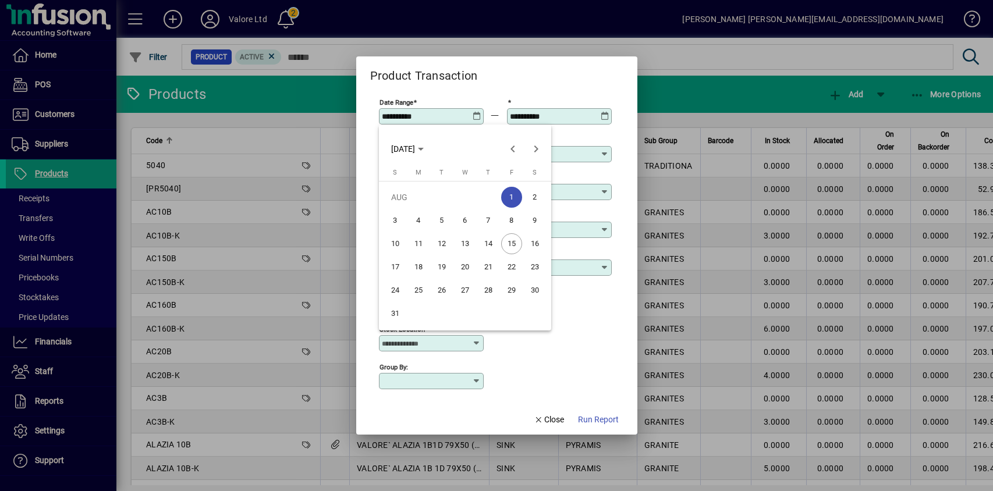
click at [507, 192] on span "1" at bounding box center [511, 197] width 21 height 21
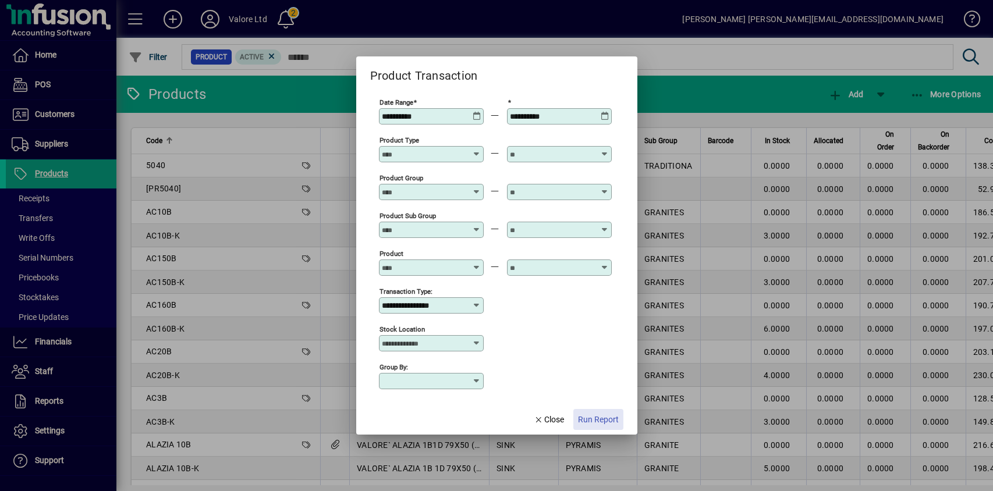
click at [599, 422] on span "Run Report" at bounding box center [598, 420] width 41 height 12
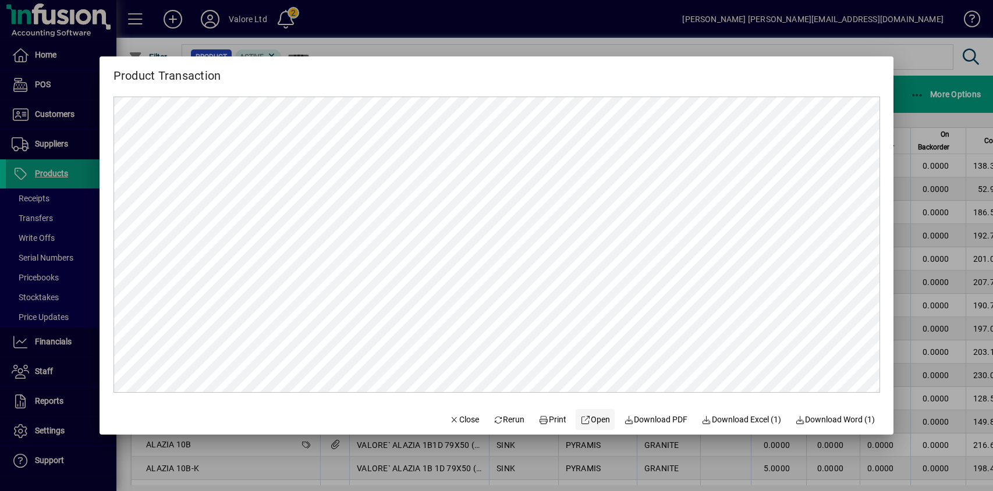
scroll to position [0, 0]
click at [914, 79] on div at bounding box center [496, 245] width 993 height 491
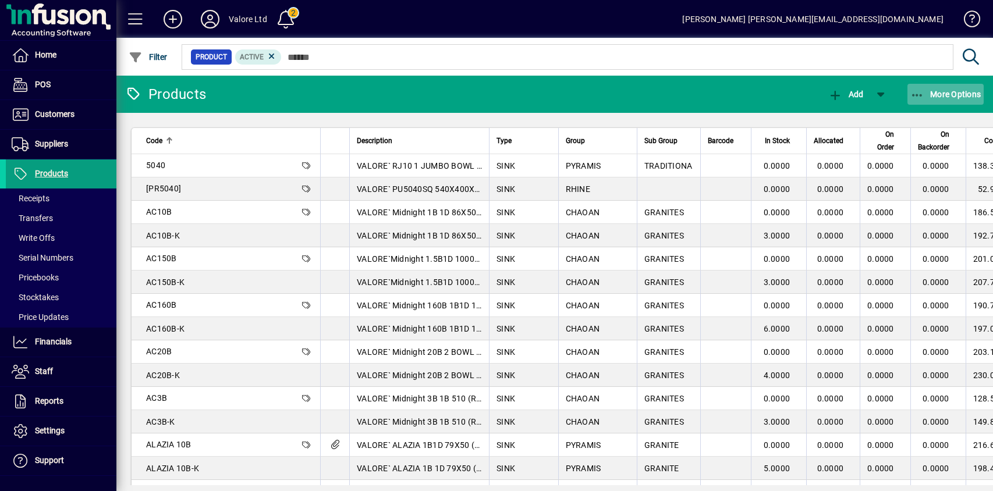
click at [964, 85] on span "button" at bounding box center [946, 94] width 77 height 28
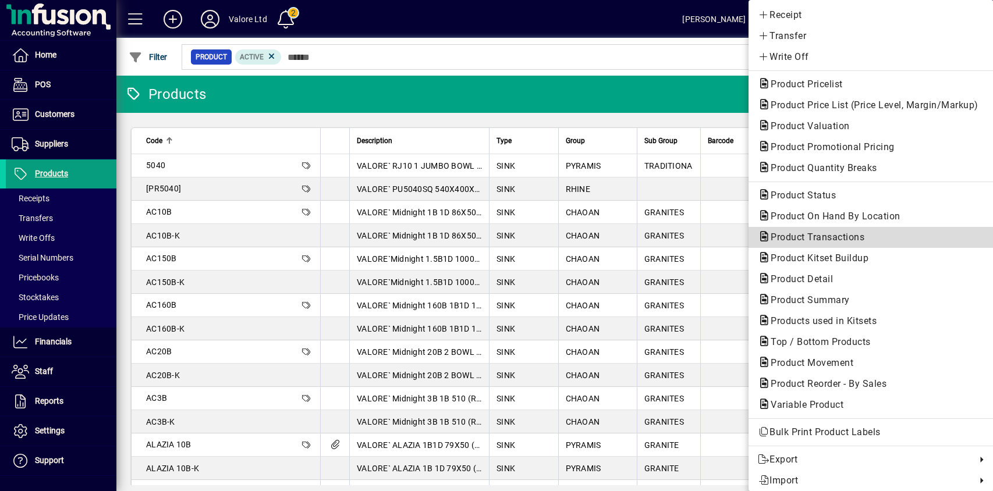
click at [809, 238] on span "Product Transactions" at bounding box center [814, 237] width 112 height 11
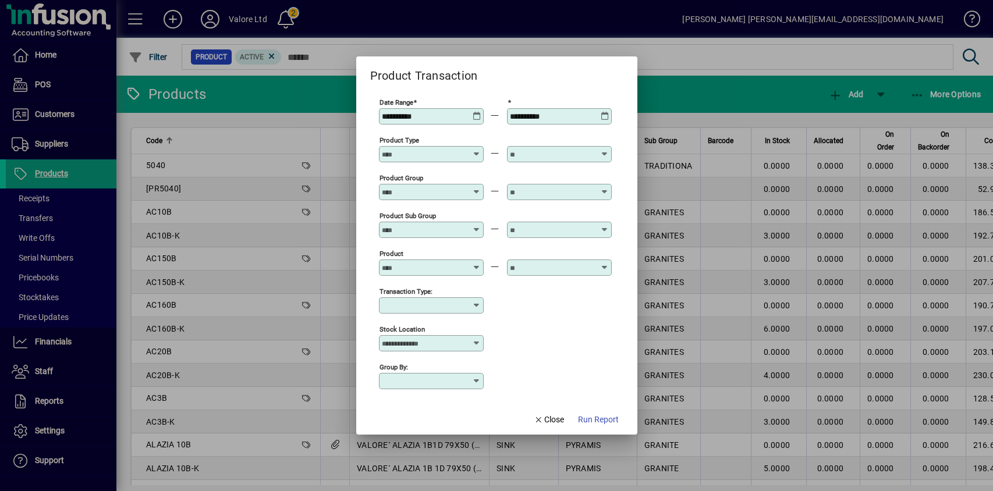
type input "**********"
click at [480, 112] on icon at bounding box center [477, 112] width 9 height 0
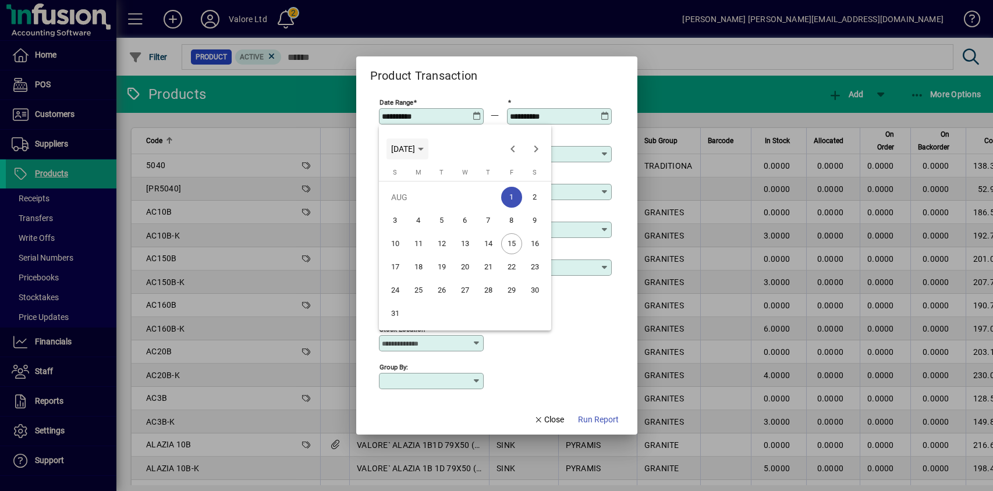
click at [424, 144] on span "[DATE]" at bounding box center [407, 148] width 33 height 9
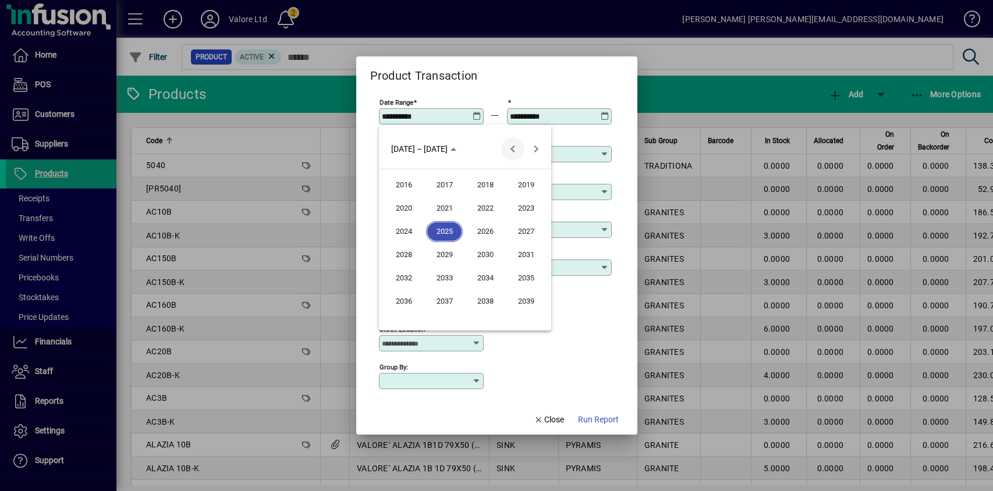
click at [517, 150] on span "Previous 24 years" at bounding box center [512, 148] width 23 height 23
click at [415, 228] on span "2000" at bounding box center [403, 231] width 37 height 21
click at [401, 212] on span "JAN" at bounding box center [403, 208] width 37 height 21
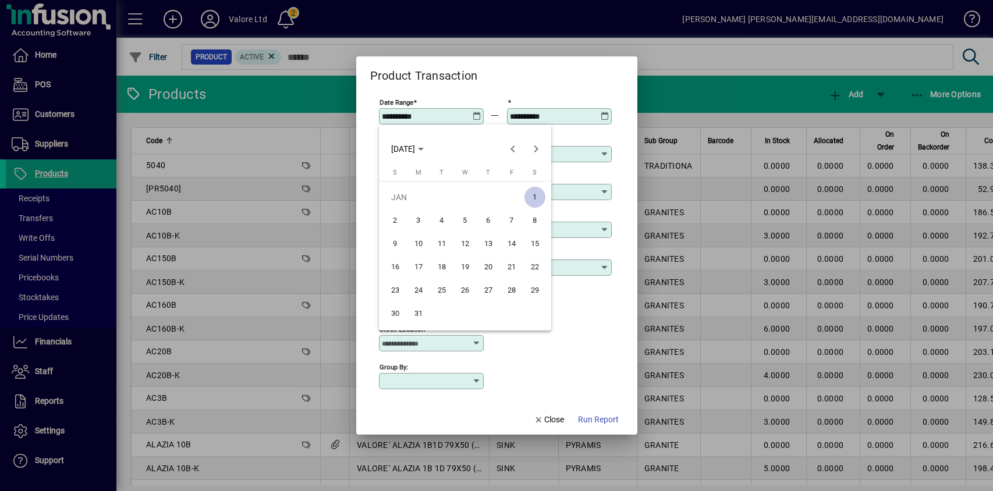
click at [538, 195] on span "1" at bounding box center [534, 197] width 21 height 21
type input "**********"
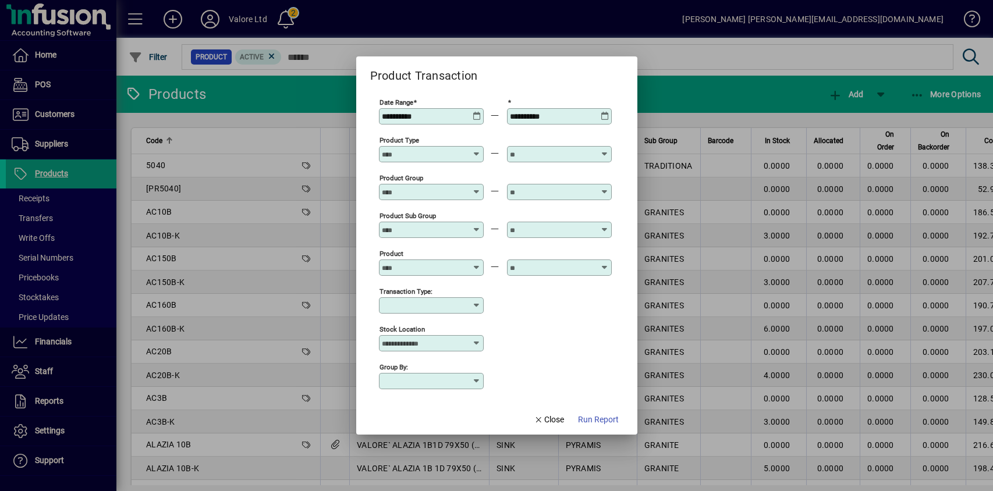
click at [426, 301] on input "Transaction Type:" at bounding box center [427, 305] width 90 height 9
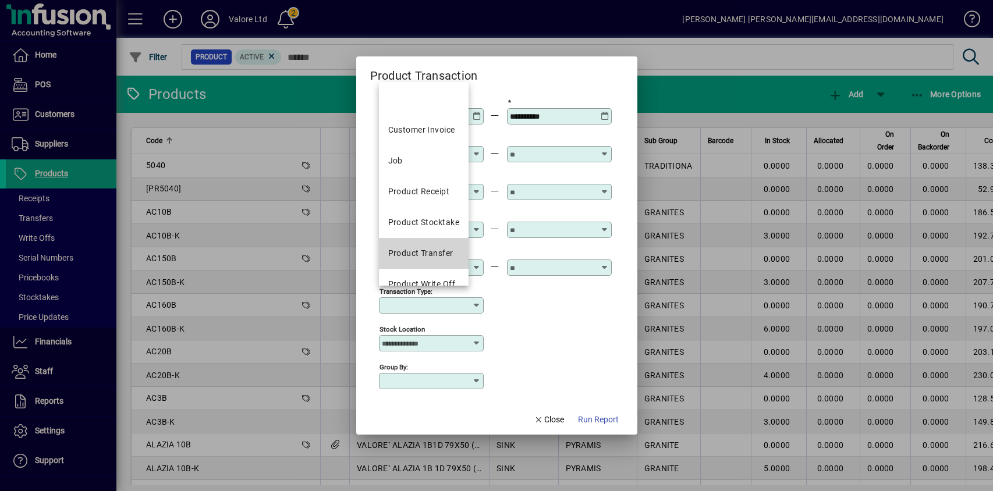
click at [428, 246] on mat-option "Product Transfer" at bounding box center [424, 253] width 90 height 31
type input "**********"
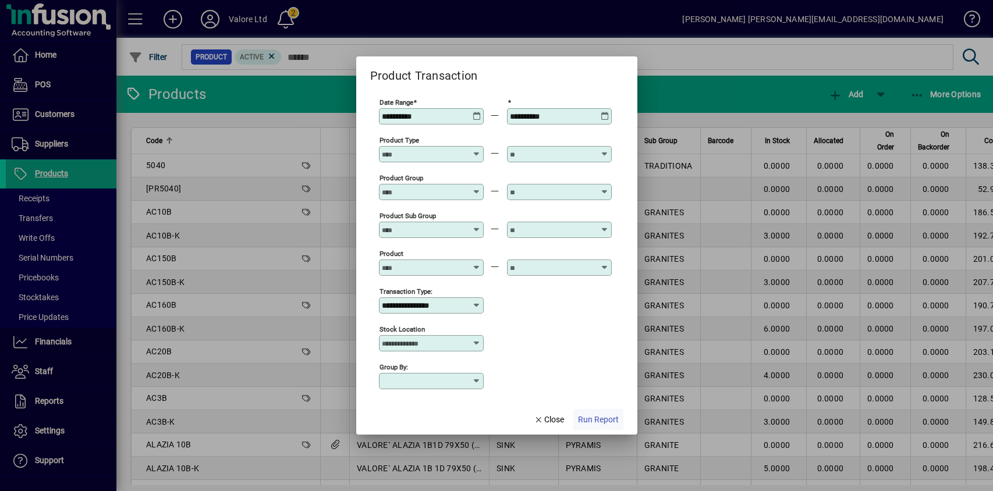
click at [597, 417] on span "Run Report" at bounding box center [598, 420] width 41 height 12
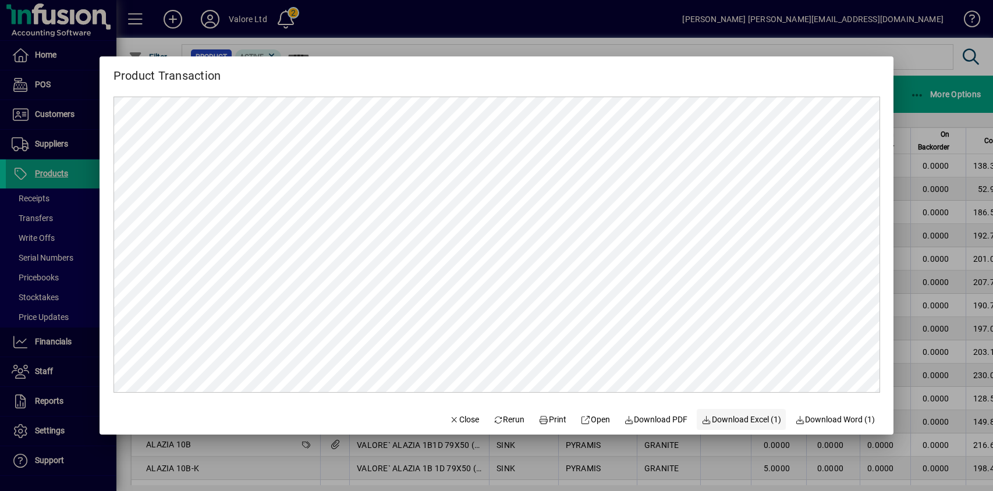
click at [739, 415] on span "Download Excel (1)" at bounding box center [741, 420] width 80 height 12
click at [962, 69] on div at bounding box center [496, 245] width 993 height 491
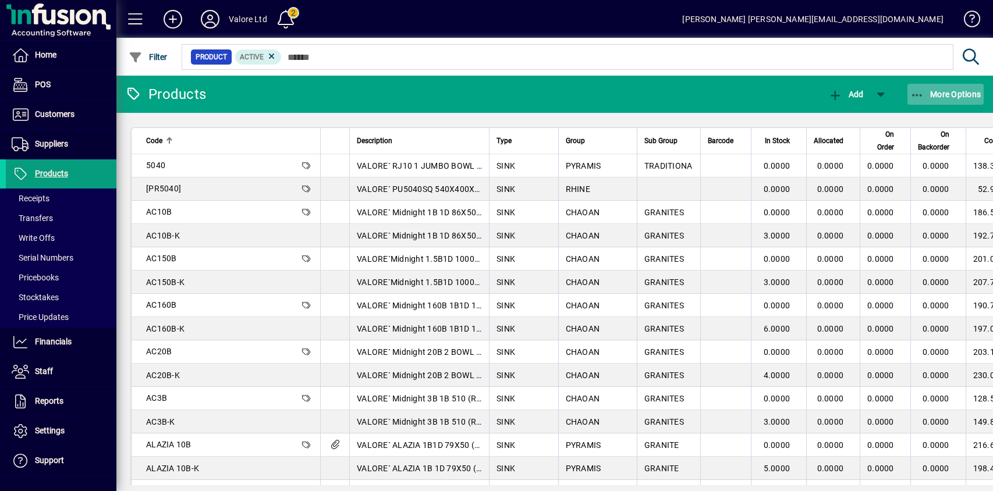
click at [940, 95] on span "More Options" at bounding box center [945, 94] width 71 height 9
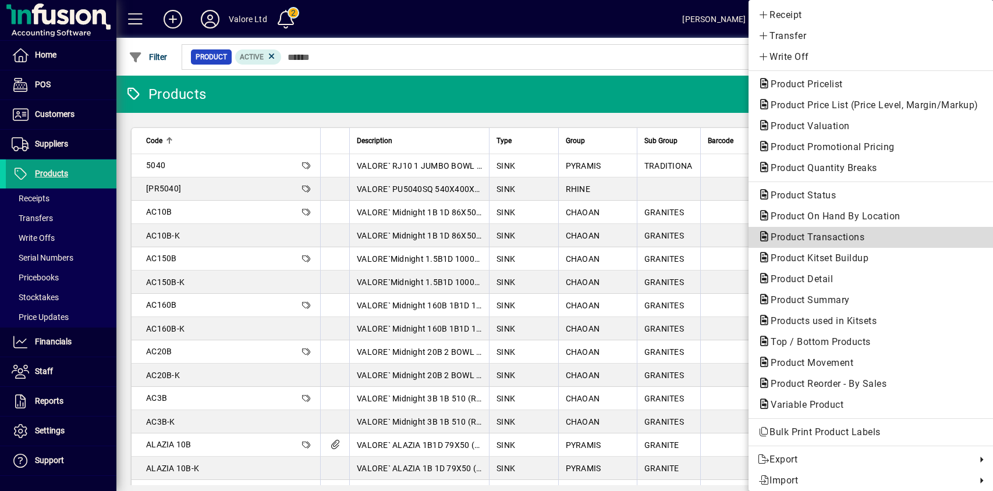
click at [803, 239] on span "Product Transactions" at bounding box center [814, 237] width 112 height 11
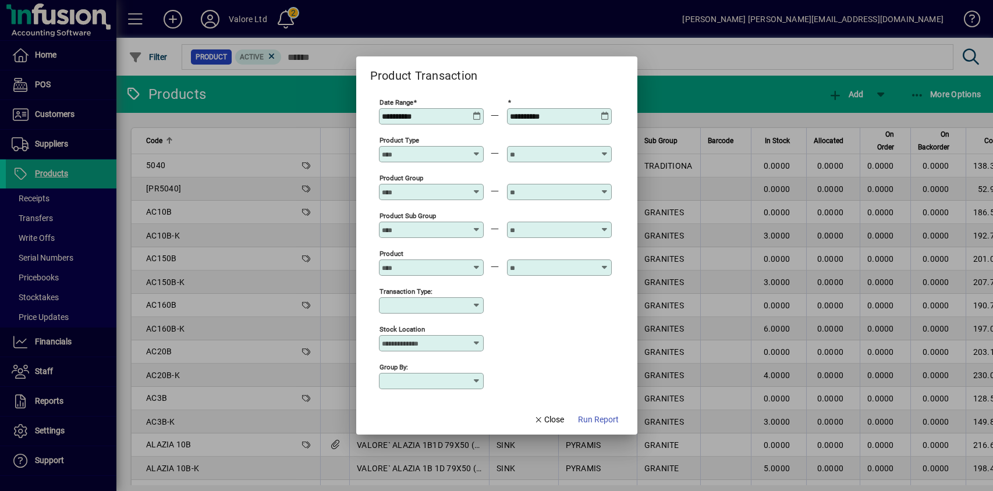
click at [433, 309] on input "Transaction Type:" at bounding box center [427, 305] width 90 height 9
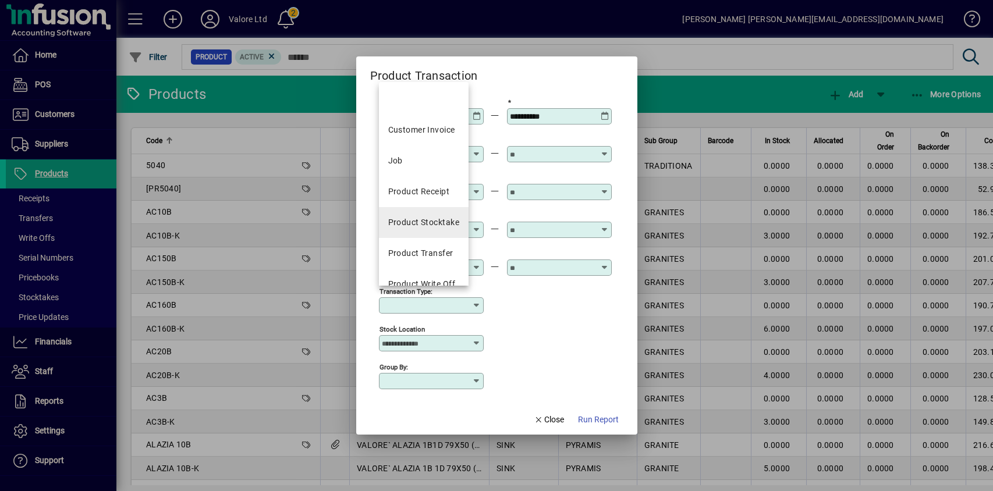
click at [428, 221] on div "Product Stocktake" at bounding box center [423, 223] width 71 height 12
type input "**********"
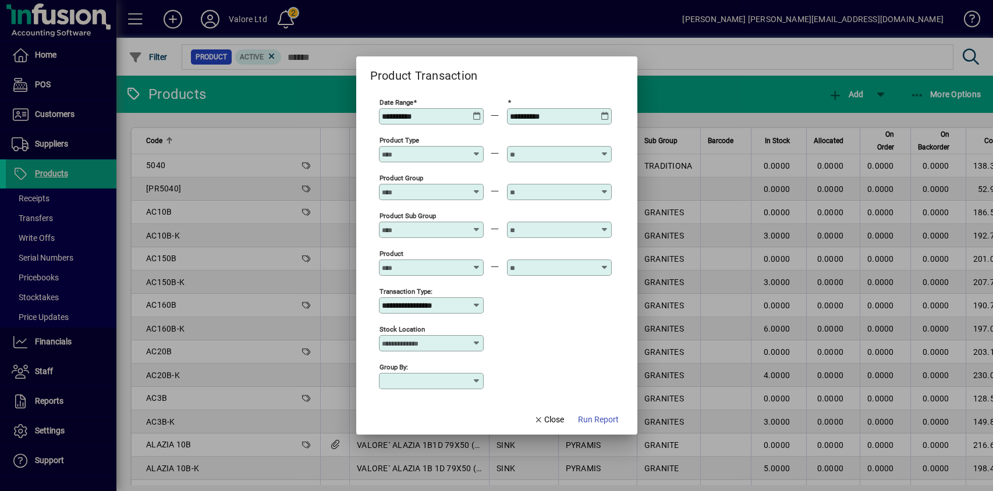
click at [473, 117] on div "**********" at bounding box center [432, 116] width 101 height 9
click at [593, 421] on span "Run Report" at bounding box center [598, 420] width 41 height 12
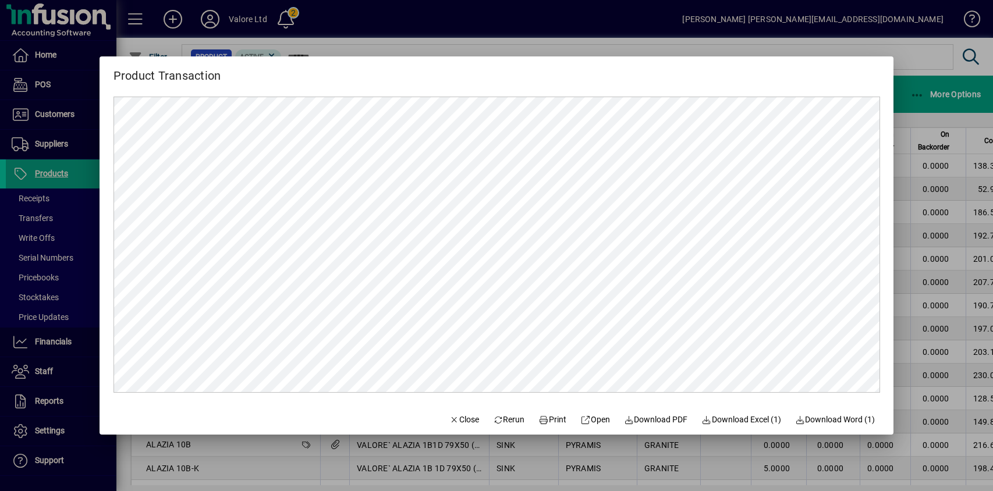
click at [923, 59] on div at bounding box center [496, 245] width 993 height 491
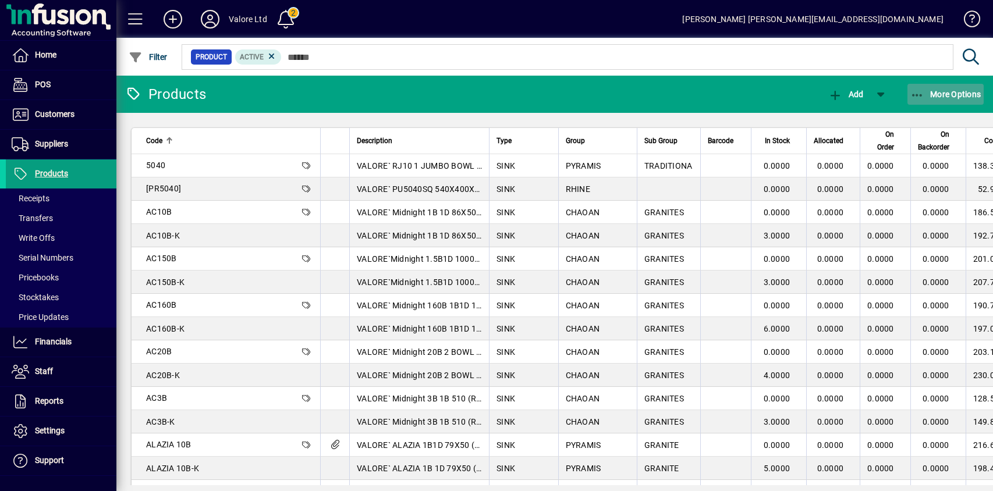
click at [962, 94] on span "More Options" at bounding box center [945, 94] width 71 height 9
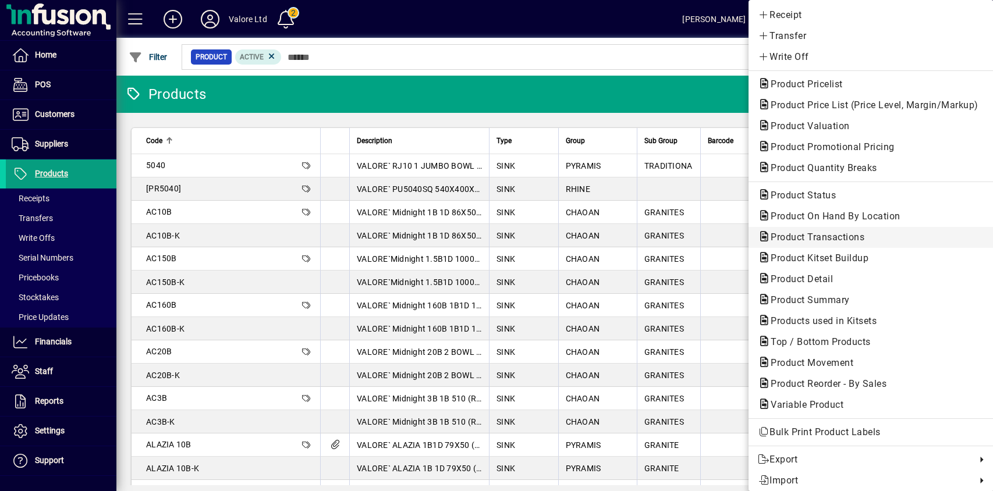
click at [807, 237] on span "Product Transactions" at bounding box center [814, 237] width 112 height 11
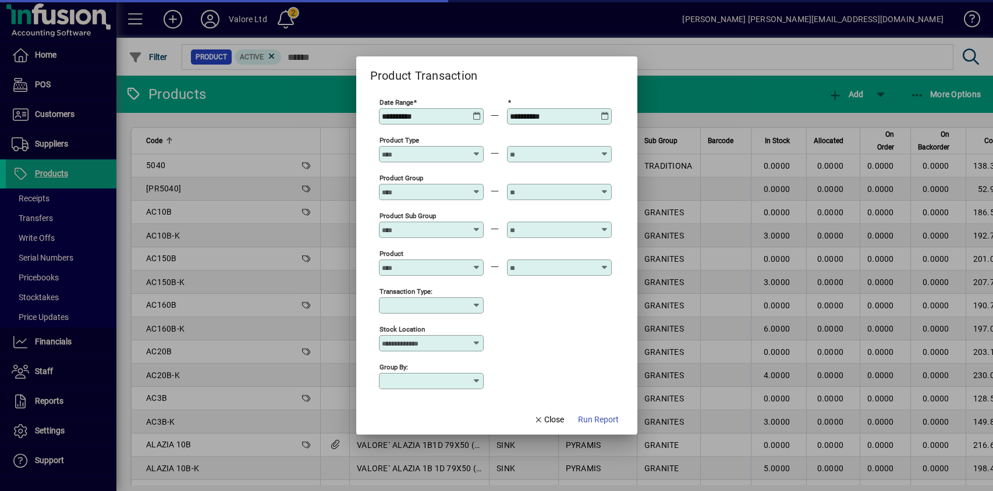
type input "**********"
click at [479, 303] on icon at bounding box center [476, 305] width 9 height 9
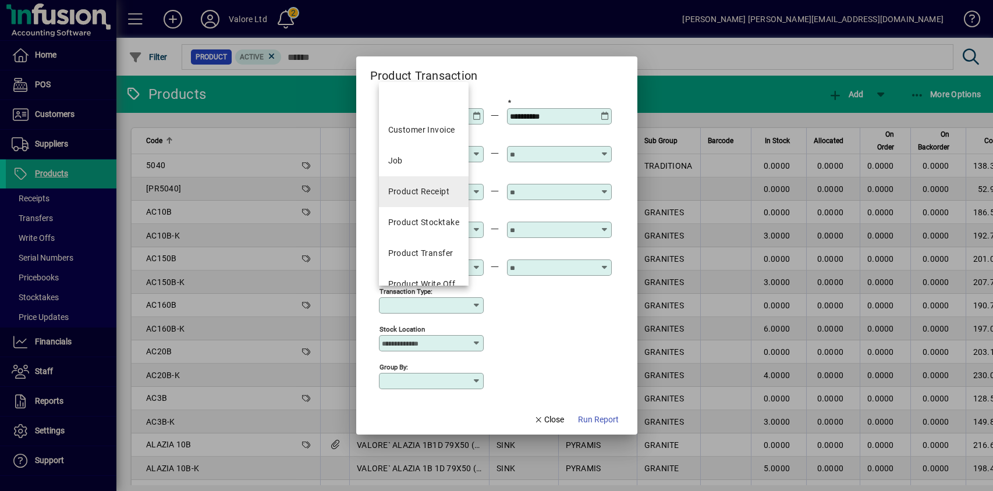
click at [429, 193] on div "Product Receipt" at bounding box center [419, 192] width 62 height 12
type input "**********"
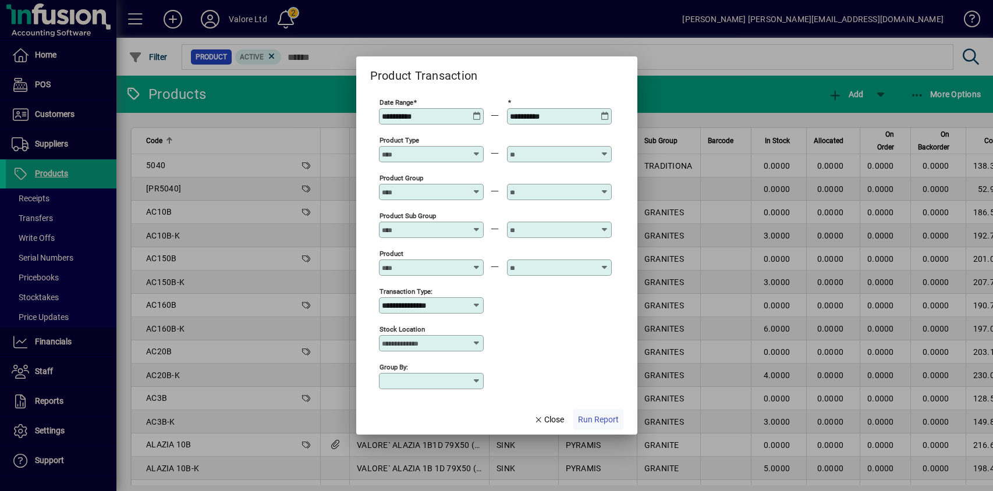
click at [586, 417] on span "Run Report" at bounding box center [598, 420] width 41 height 12
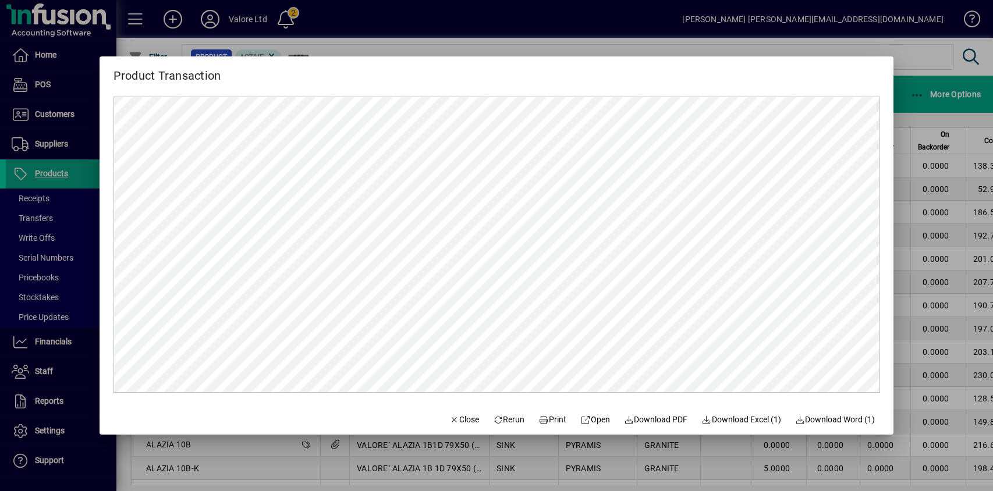
click at [921, 63] on div at bounding box center [496, 245] width 993 height 491
